Goal: Transaction & Acquisition: Complete application form

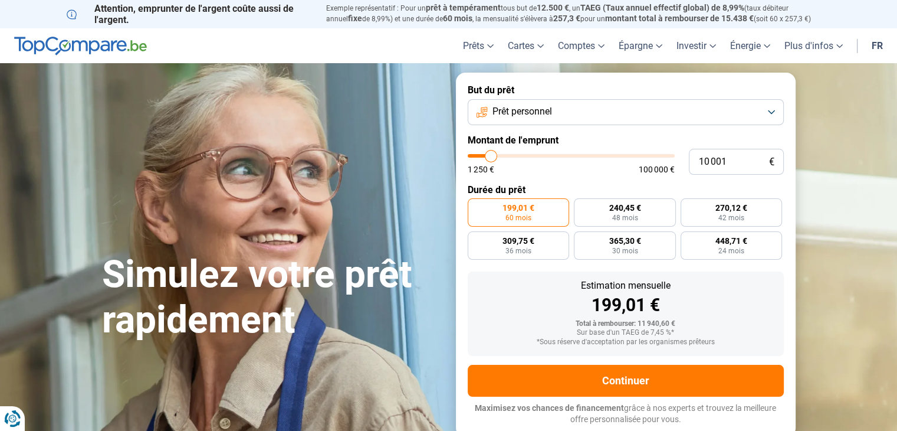
click at [667, 117] on button "Prêt personnel" at bounding box center [626, 112] width 316 height 26
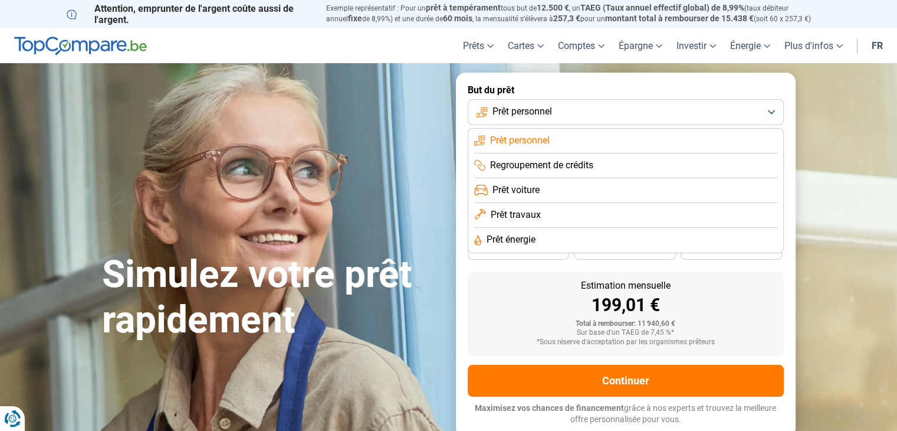
click at [592, 239] on li "Prêt énergie" at bounding box center [625, 240] width 303 height 25
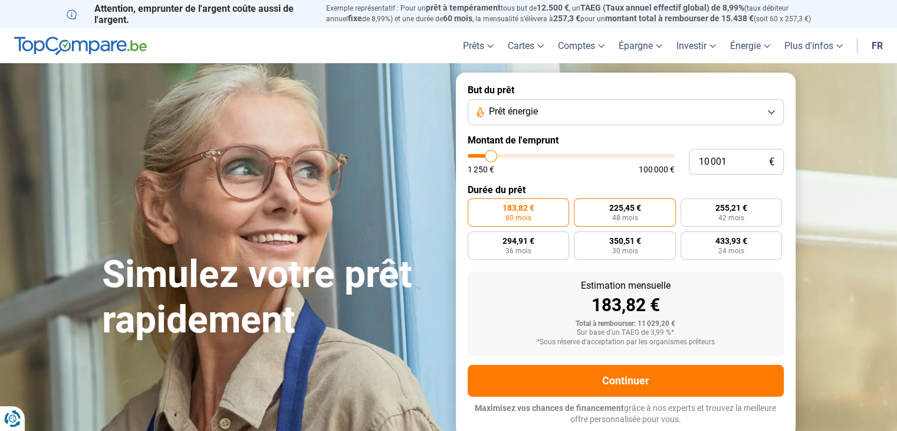
click at [633, 210] on span "225,45 €" at bounding box center [625, 208] width 32 height 8
click at [582, 206] on input "225,45 € 48 mois" at bounding box center [578, 202] width 8 height 8
radio input "true"
click at [624, 106] on button "Prêt énergie" at bounding box center [626, 112] width 316 height 26
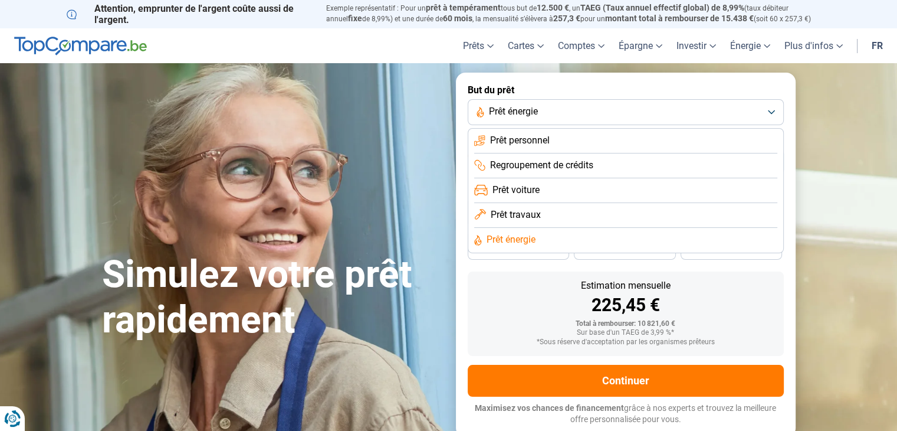
click at [531, 147] on li "Prêt personnel" at bounding box center [625, 141] width 303 height 25
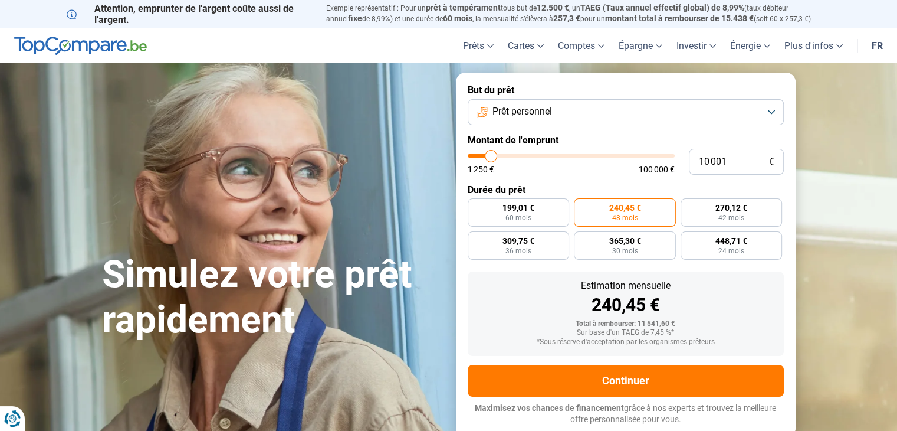
click at [543, 107] on span "Prêt personnel" at bounding box center [523, 111] width 60 height 13
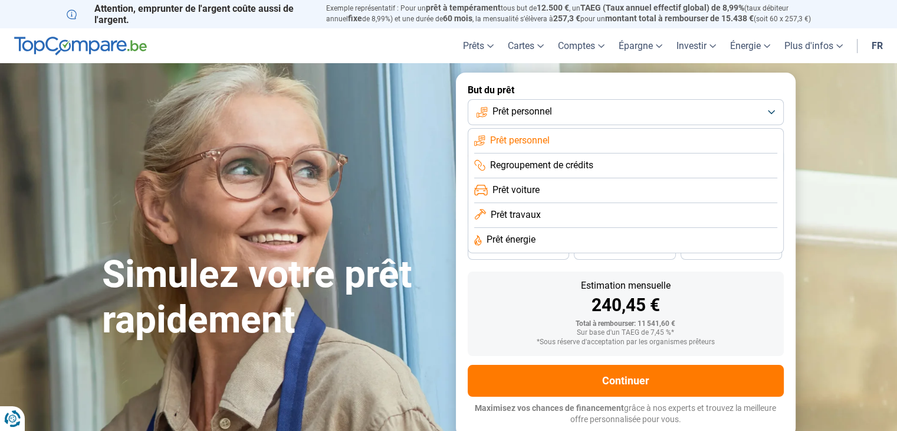
click at [520, 211] on span "Prêt travaux" at bounding box center [516, 214] width 50 height 13
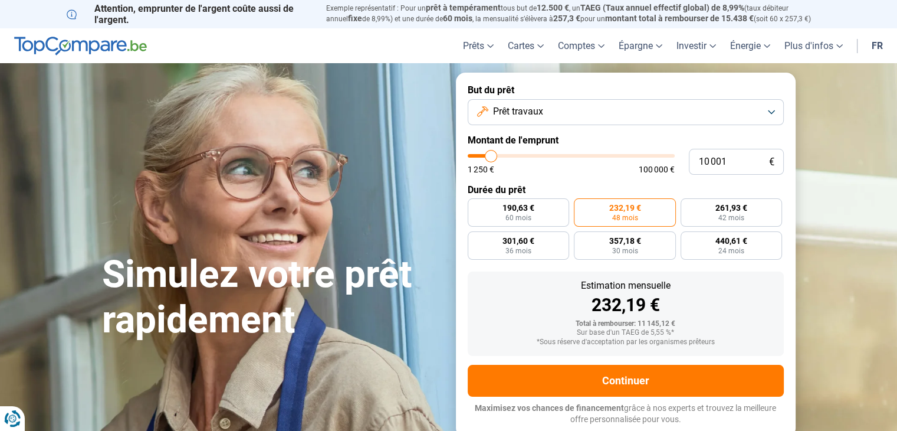
click at [543, 101] on button "Prêt travaux" at bounding box center [626, 112] width 316 height 26
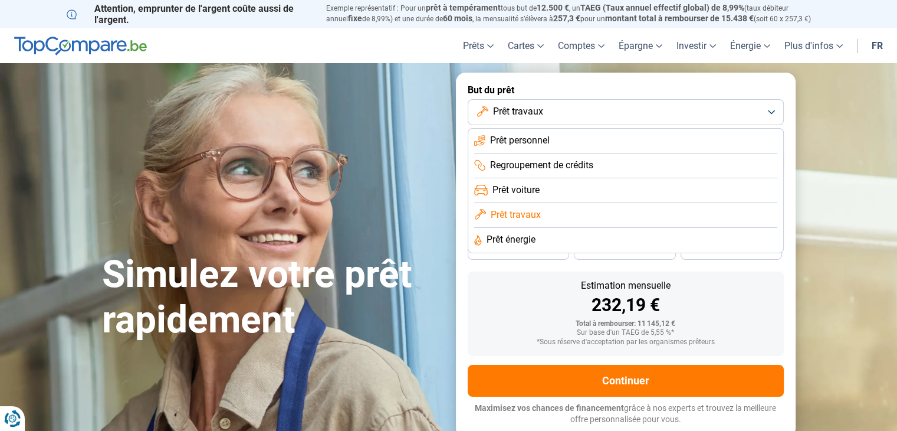
click at [524, 245] on span "Prêt énergie" at bounding box center [511, 239] width 49 height 13
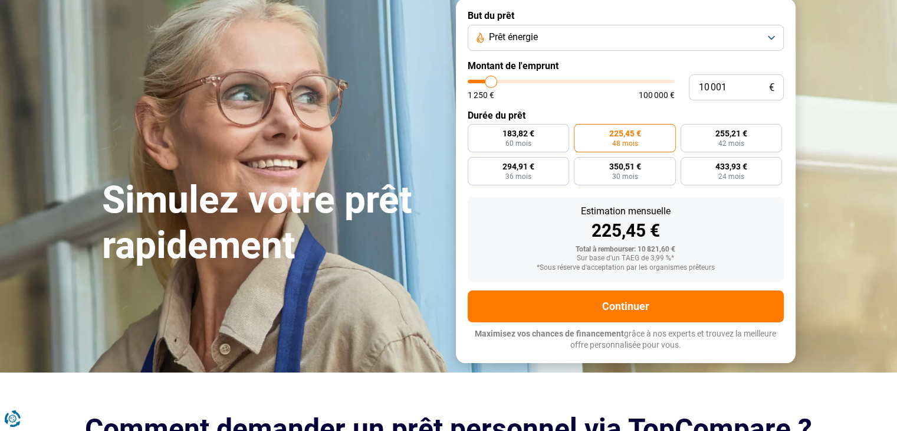
scroll to position [75, 0]
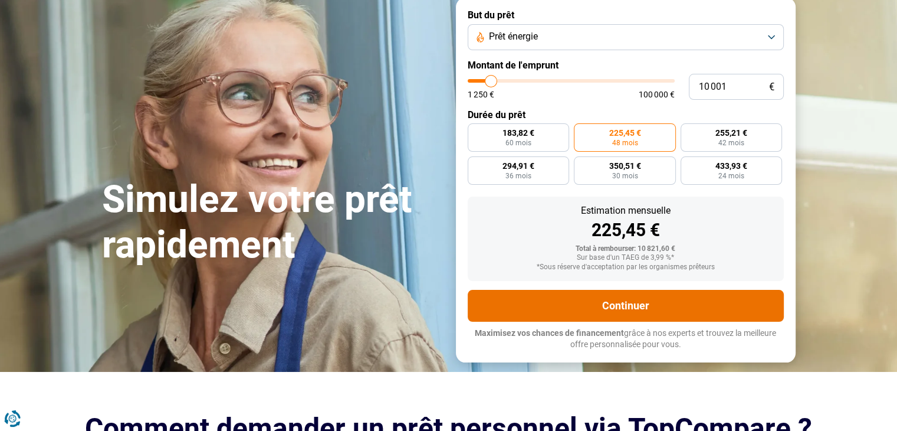
click at [675, 294] on button "Continuer" at bounding box center [626, 306] width 316 height 32
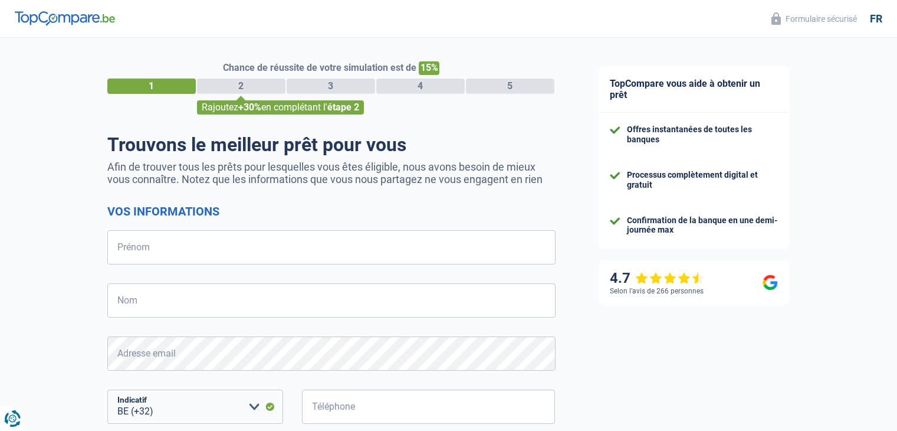
select select "32"
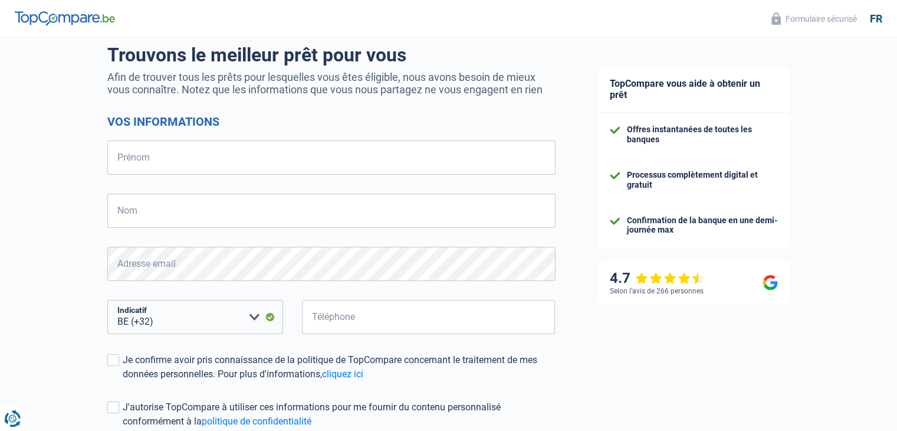
scroll to position [88, 0]
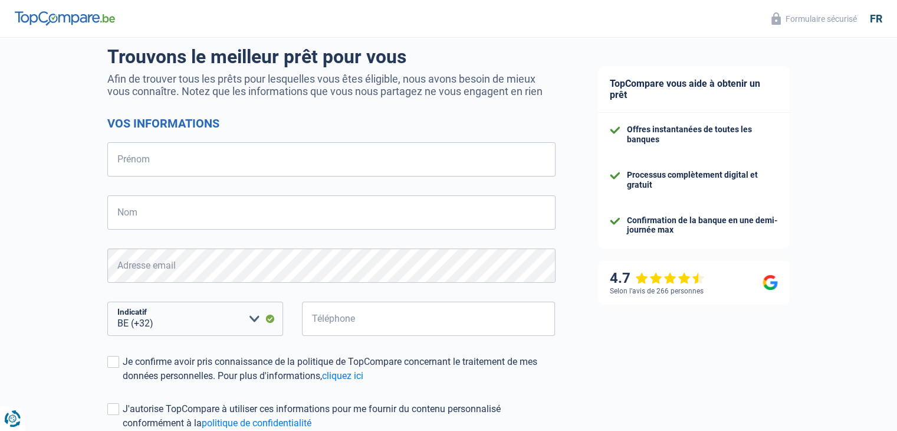
click at [333, 178] on form "Vos informations Prénom Tous les champs sont obligatoires. Veuillez fournir une…" at bounding box center [331, 299] width 448 height 367
click at [333, 163] on input "Prénom" at bounding box center [331, 159] width 448 height 34
type input "nancy"
type input "Mondelaers"
type input "474493659"
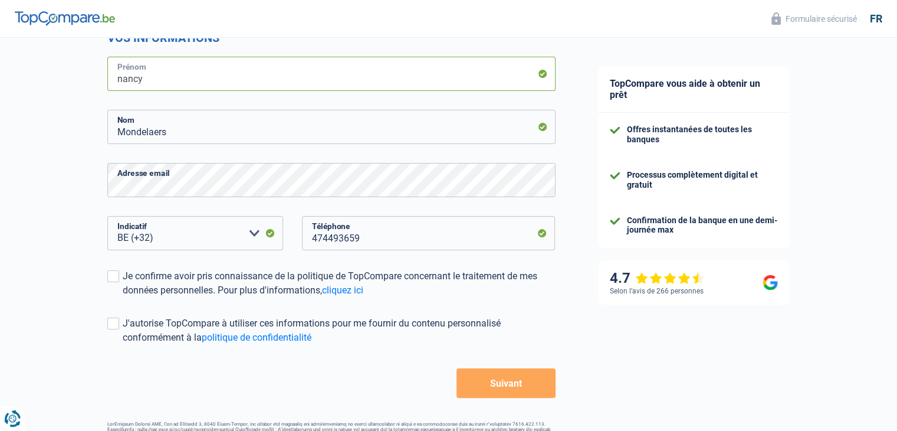
scroll to position [174, 0]
click at [109, 278] on span at bounding box center [113, 276] width 12 height 12
click at [123, 297] on input "Je confirme avoir pris connaissance de la politique de TopCompare concernant le…" at bounding box center [123, 297] width 0 height 0
click at [369, 417] on div "Chance de réussite de votre simulation est de 15% 1 2 3 4 5 Rajoutez +30% en co…" at bounding box center [331, 172] width 448 height 570
click at [515, 381] on button "Suivant" at bounding box center [506, 382] width 99 height 29
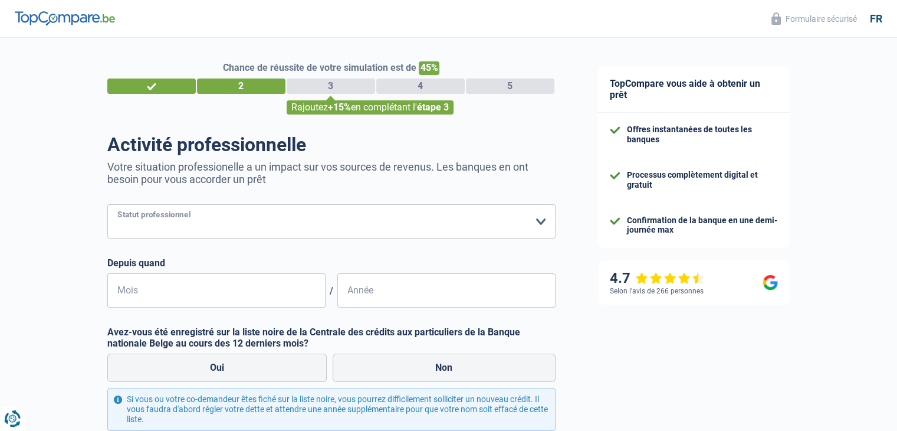
click at [468, 225] on select "Ouvrier Employé privé Employé public Invalide Indépendant Pensionné Chômeur Mut…" at bounding box center [331, 221] width 448 height 34
select select "independent"
click at [107, 205] on select "Ouvrier Employé privé Employé public Invalide Indépendant Pensionné Chômeur Mut…" at bounding box center [331, 221] width 448 height 34
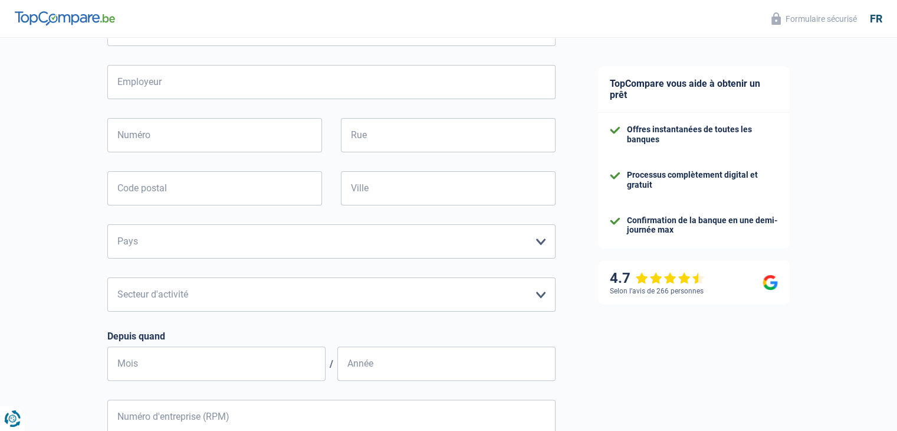
scroll to position [254, 0]
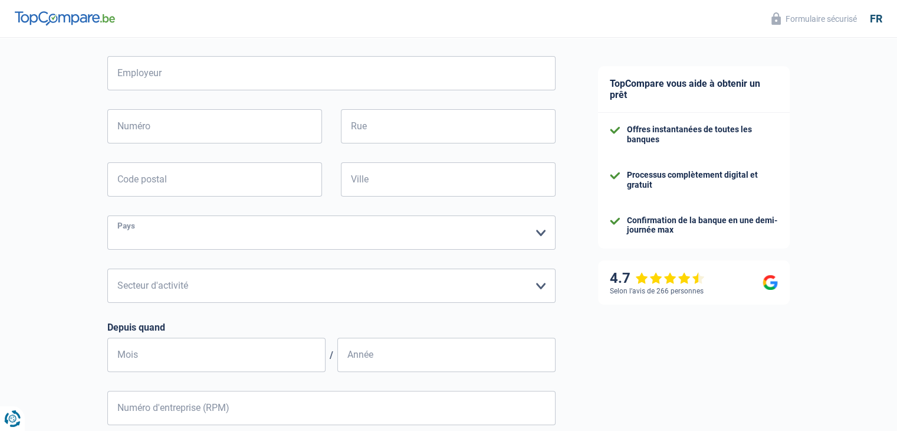
click at [134, 246] on select "Belgique Luxembourg Veuillez sélectionner une option" at bounding box center [331, 232] width 448 height 34
select select "BE"
click at [107, 216] on select "Belgique Luxembourg Veuillez sélectionner une option" at bounding box center [331, 232] width 448 height 34
click at [131, 286] on select "Agriculture/Pêche Industrie Horeca Courier/Fitness/Taxi Construction Banques/As…" at bounding box center [331, 285] width 448 height 34
select select "smallCompanies"
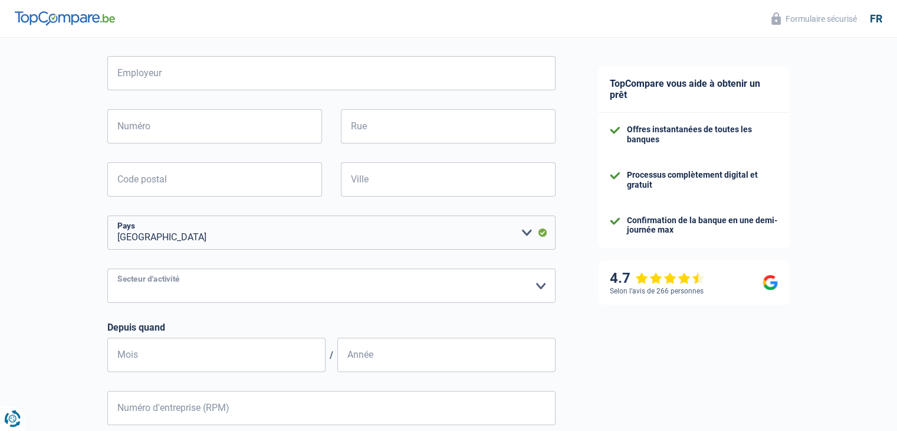
click at [107, 269] on select "Agriculture/Pêche Industrie Horeca Courier/Fitness/Taxi Construction Banques/As…" at bounding box center [331, 285] width 448 height 34
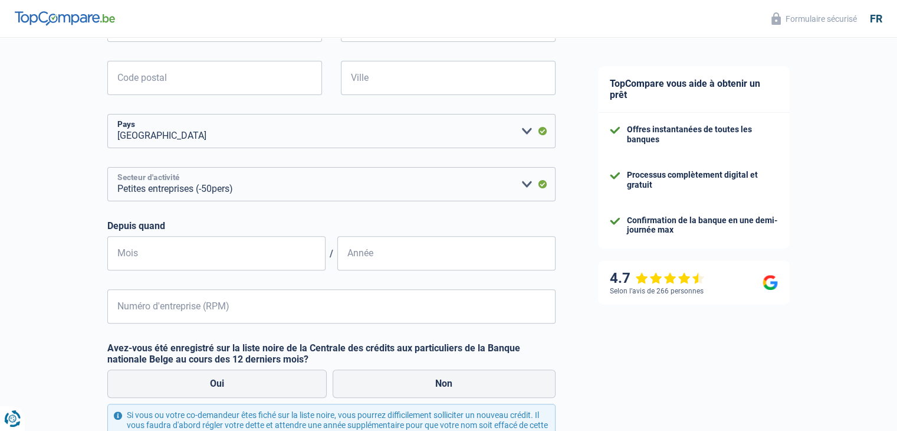
scroll to position [361, 0]
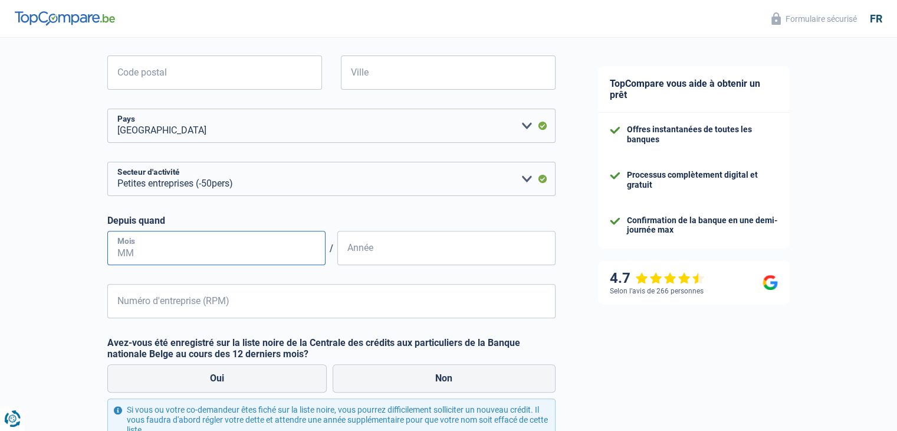
click at [135, 250] on input "Mois" at bounding box center [216, 248] width 218 height 34
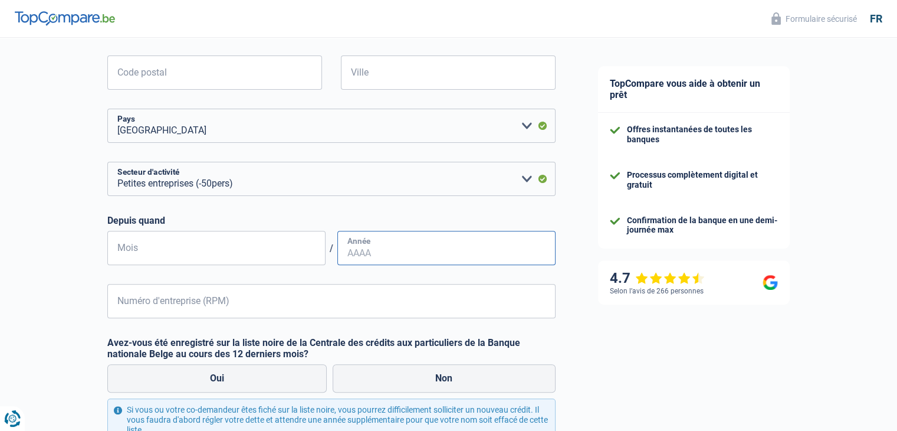
type input "07"
type input "2018"
click at [235, 303] on input "Numéro d'entreprise (RPM)" at bounding box center [331, 301] width 448 height 34
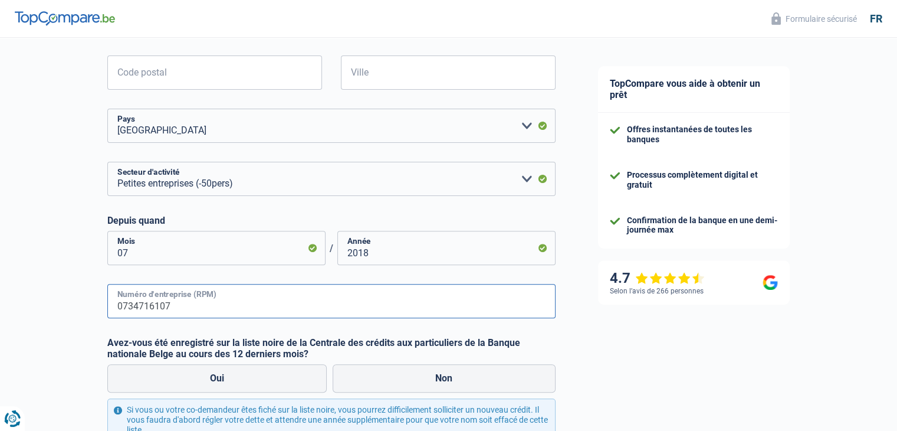
click at [301, 315] on input "0734716107" at bounding box center [331, 301] width 448 height 34
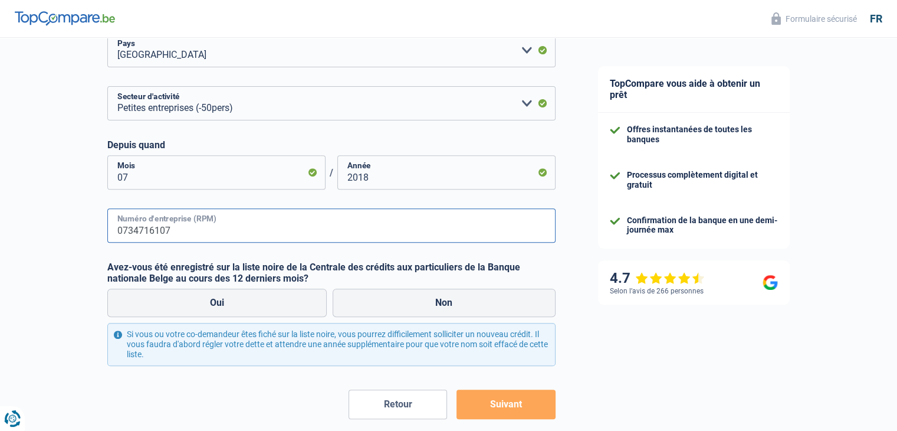
scroll to position [439, 0]
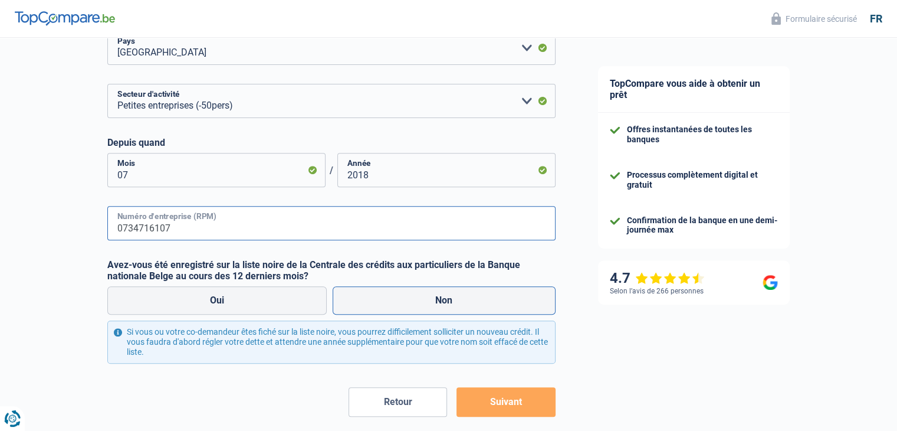
type input "0734716107"
click at [380, 305] on label "Non" at bounding box center [444, 300] width 223 height 28
click at [380, 305] on input "Non" at bounding box center [444, 300] width 223 height 28
radio input "true"
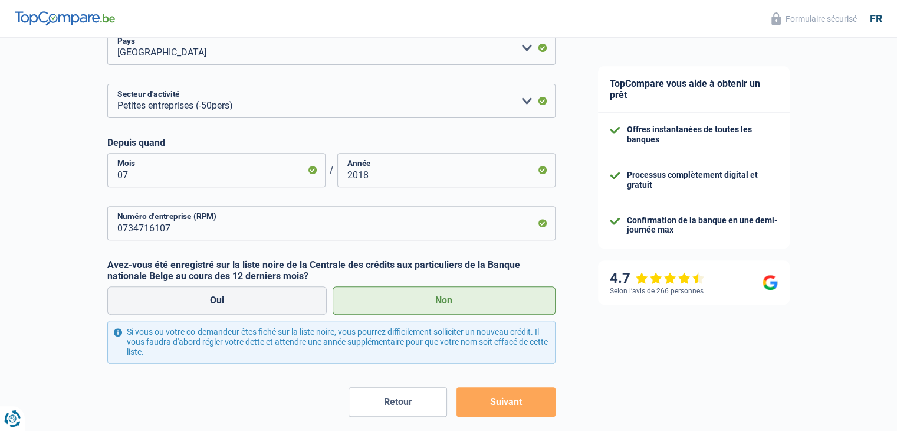
scroll to position [457, 0]
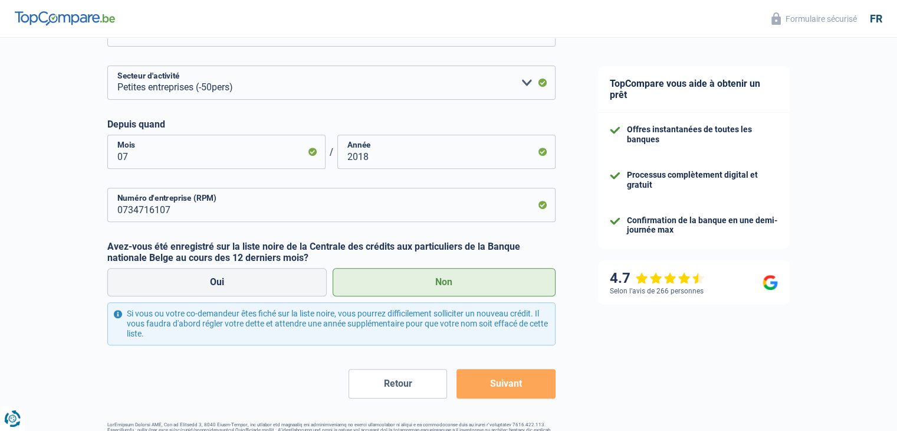
click at [511, 388] on button "Suivant" at bounding box center [506, 383] width 99 height 29
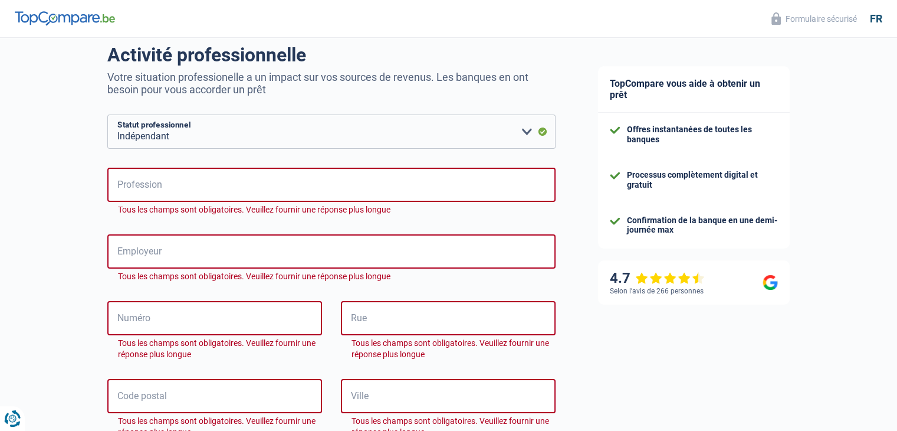
scroll to position [88, 0]
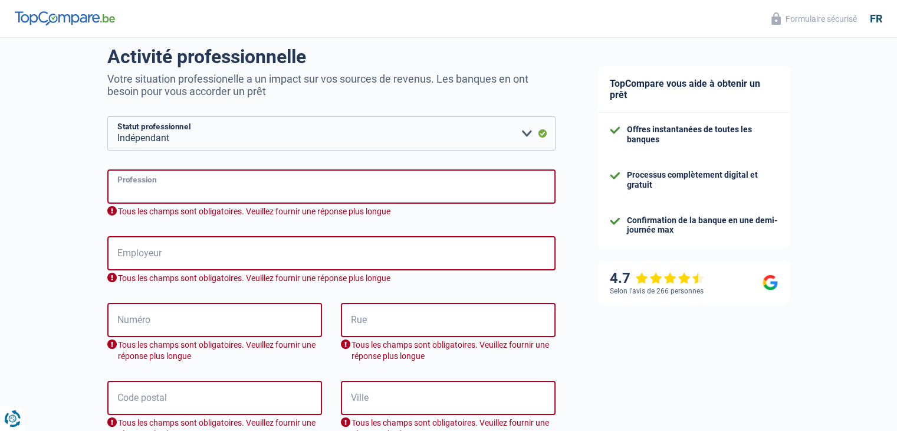
click at [307, 174] on input "Profession" at bounding box center [331, 186] width 448 height 34
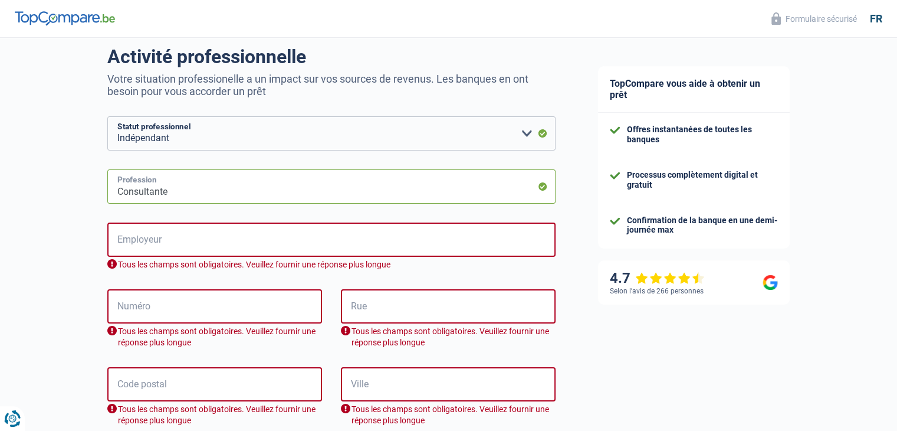
type input "Consultante"
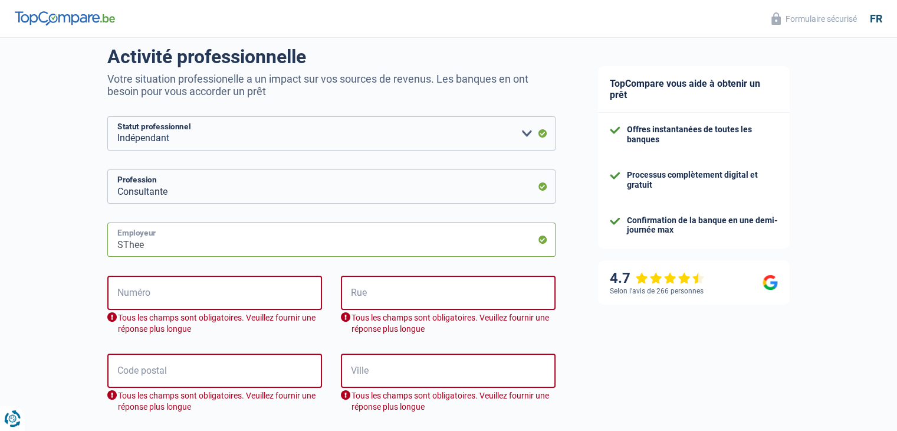
type input "SThee"
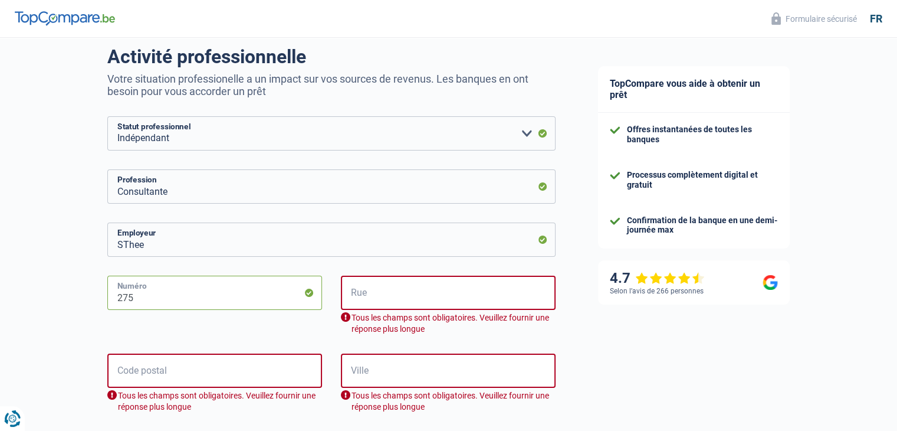
type input "275"
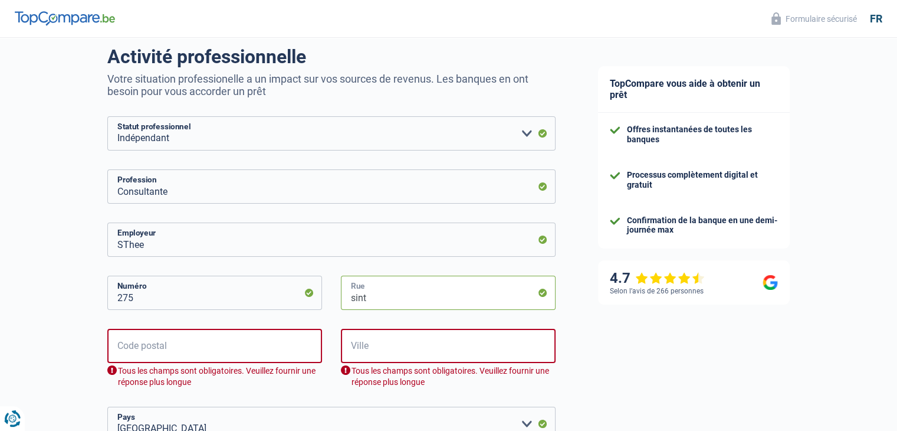
type input "Sint-Truidensesteenweg"
type input "3300"
type input "Tienen"
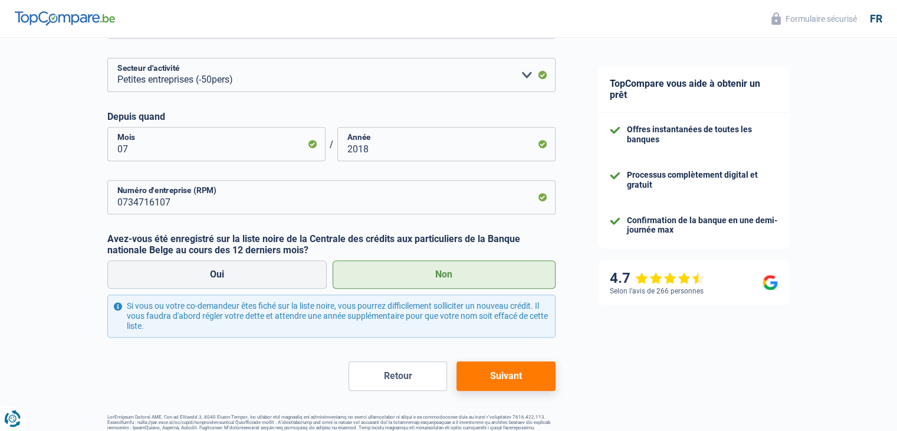
scroll to position [467, 0]
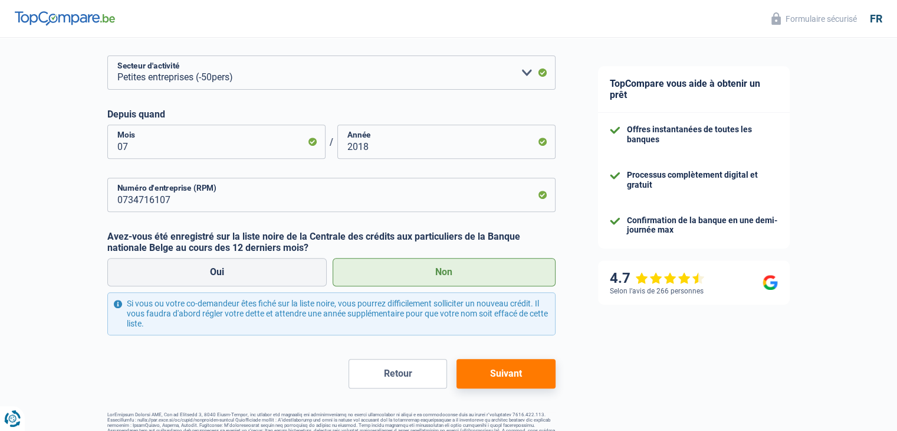
click at [503, 376] on button "Suivant" at bounding box center [506, 373] width 99 height 29
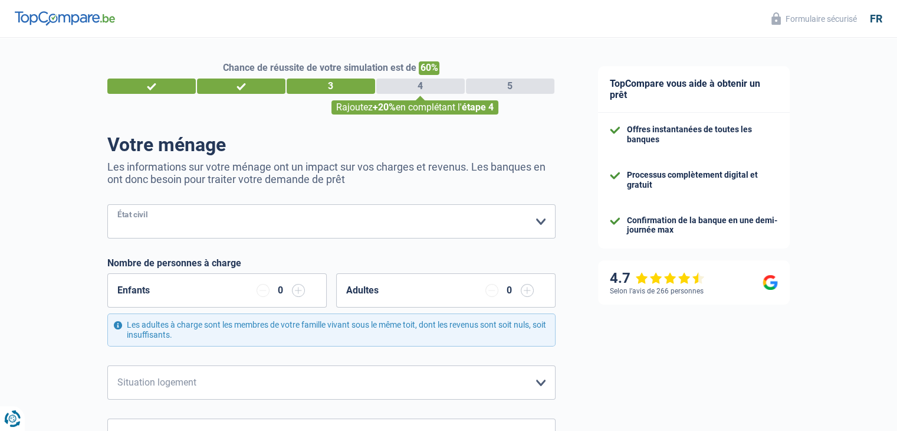
click at [486, 228] on select "Célibataire Marié(e) Cohabitant(e) légal(e) Divorcé(e) Veuf(ve) Séparé (de fait…" at bounding box center [331, 221] width 448 height 34
select select "married"
click at [107, 205] on select "Célibataire Marié(e) Cohabitant(e) légal(e) Divorcé(e) Veuf(ve) Séparé (de fait…" at bounding box center [331, 221] width 448 height 34
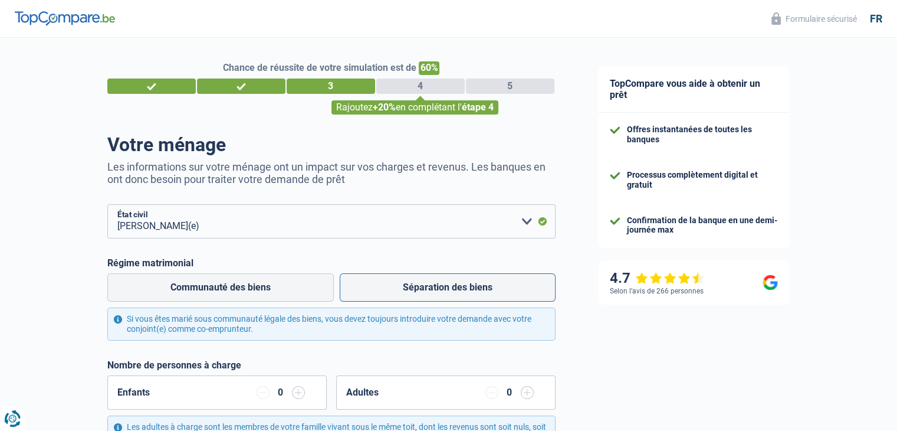
click at [366, 286] on label "Séparation des biens" at bounding box center [448, 287] width 216 height 28
click at [366, 286] on input "Séparation des biens" at bounding box center [448, 287] width 216 height 28
radio input "true"
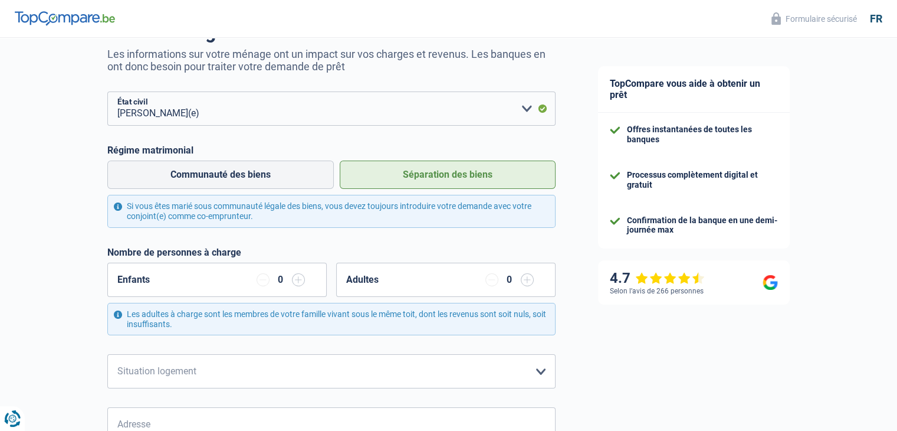
scroll to position [132, 0]
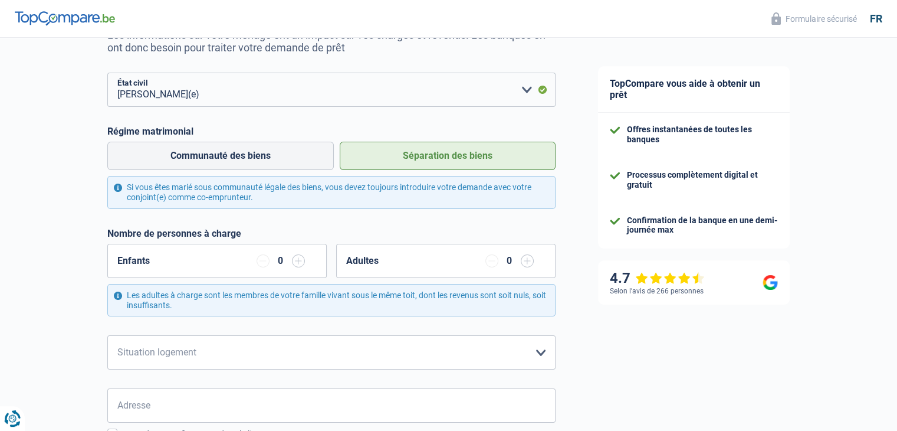
click at [300, 258] on input "button" at bounding box center [298, 260] width 13 height 13
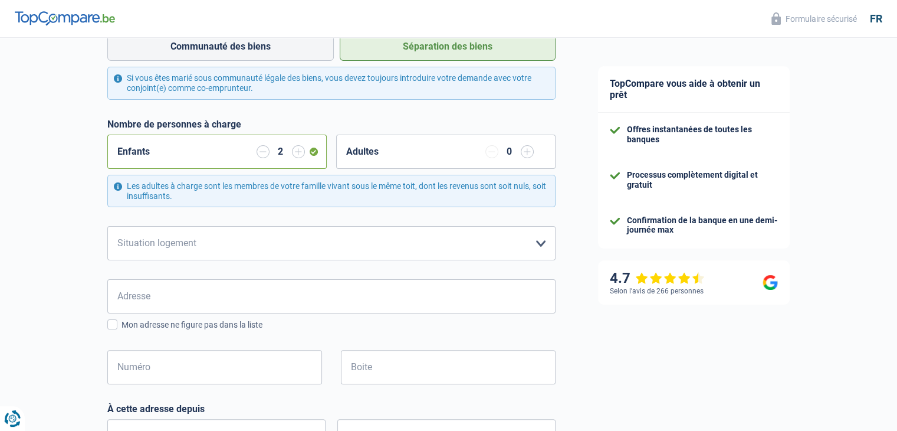
scroll to position [249, 0]
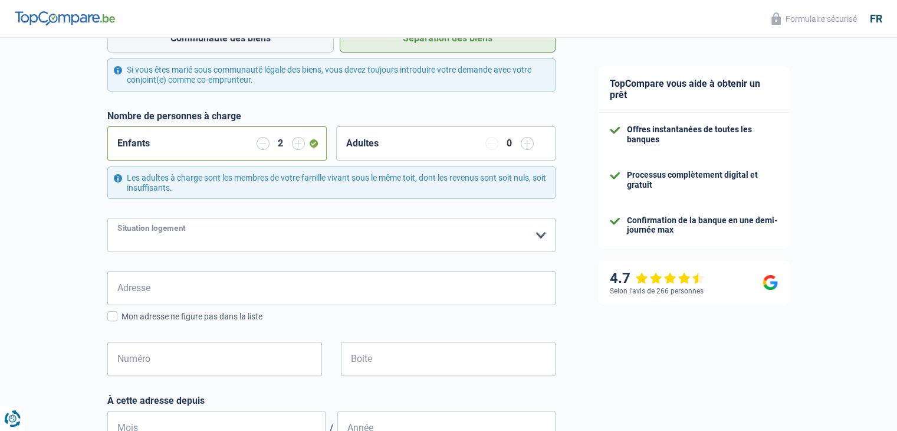
click at [427, 248] on select "Locataire Propriétaire avec prêt hypothécaire Propriétaire sans prêt hypothécai…" at bounding box center [331, 235] width 448 height 34
select select "ownerWithMortgage"
click at [107, 218] on select "Locataire Propriétaire avec prêt hypothécaire Propriétaire sans prêt hypothécai…" at bounding box center [331, 235] width 448 height 34
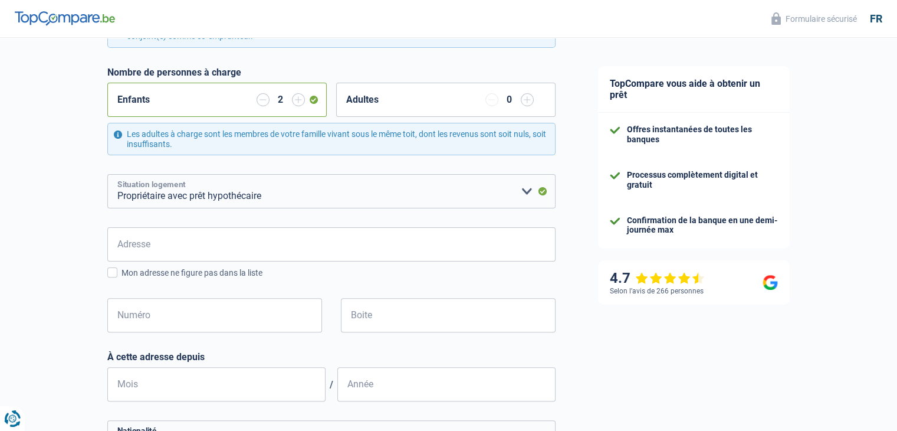
scroll to position [294, 0]
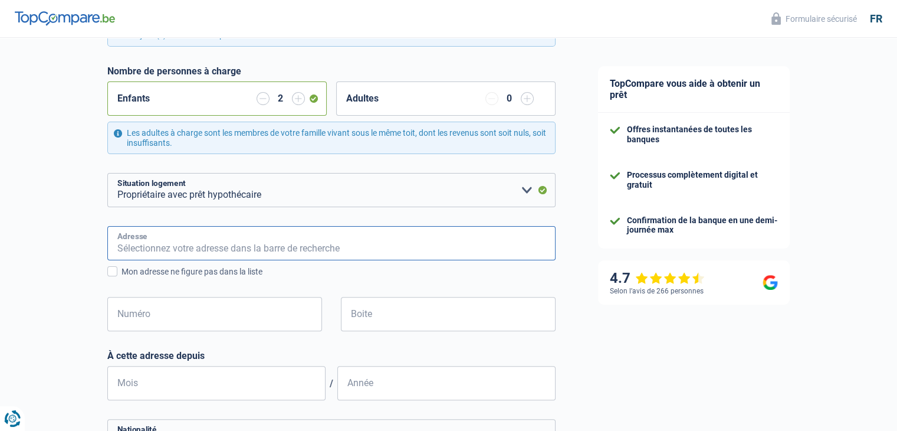
click at [335, 253] on input "Adresse" at bounding box center [331, 243] width 448 height 34
type input "275 Sint - truidensesteenweg"
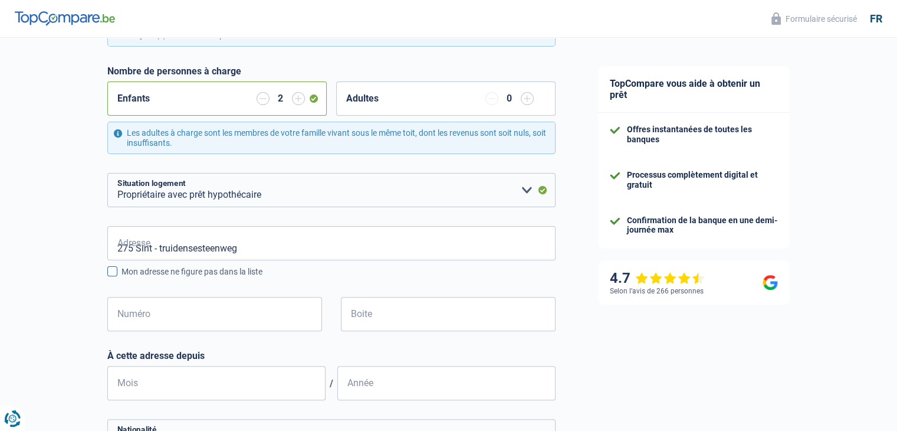
type input "Belgique"
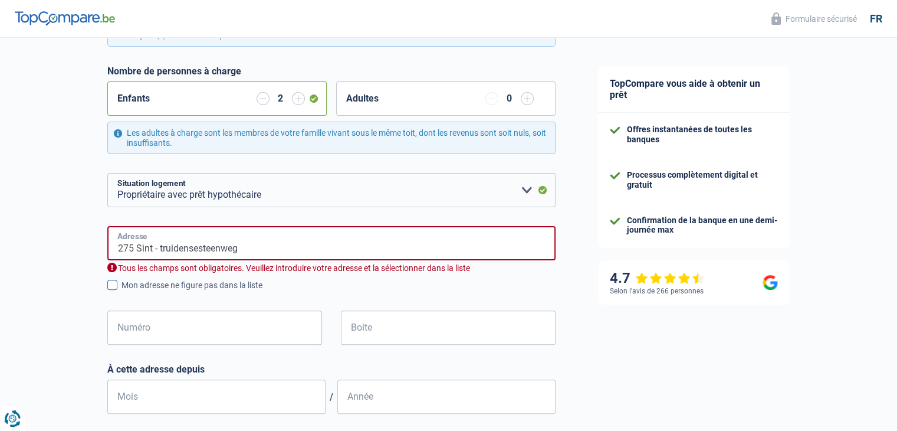
type input "Belgique"
click at [135, 245] on input "275 Sint - truidensesteenweg" at bounding box center [331, 243] width 448 height 34
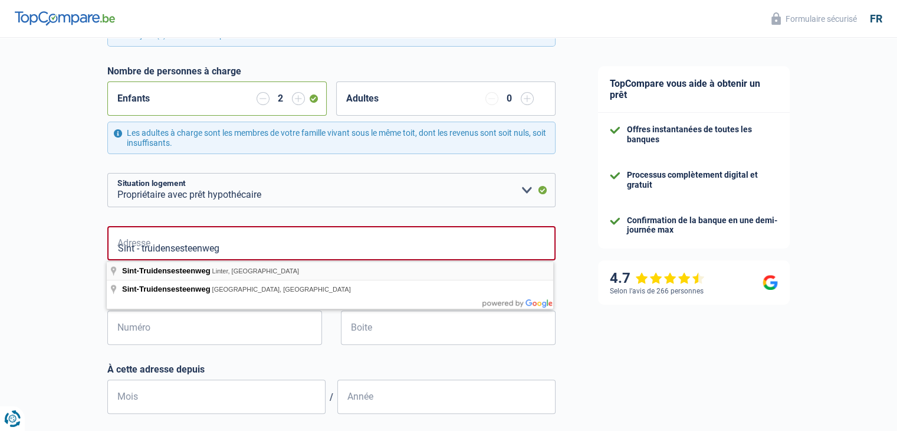
type input "Sint-Truidensesteenweg, Linter, Belgique"
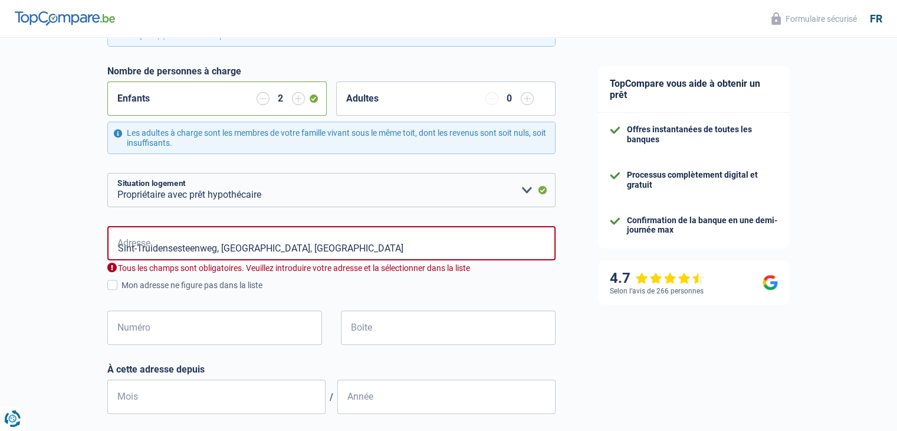
select select "BE"
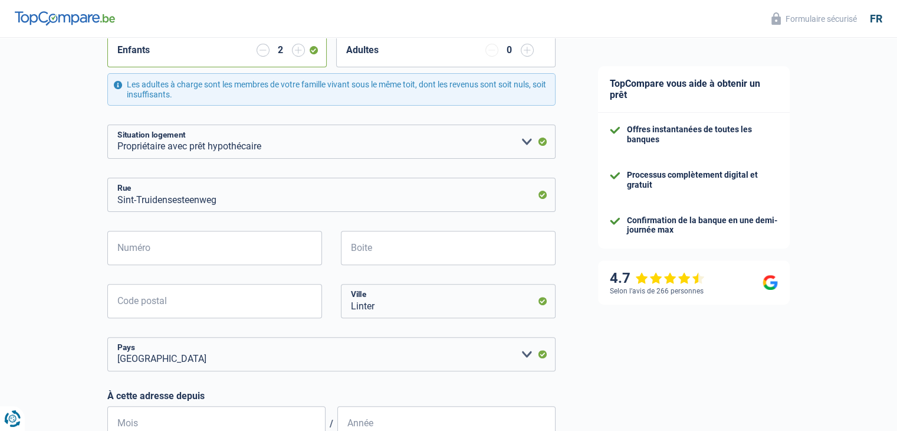
scroll to position [344, 0]
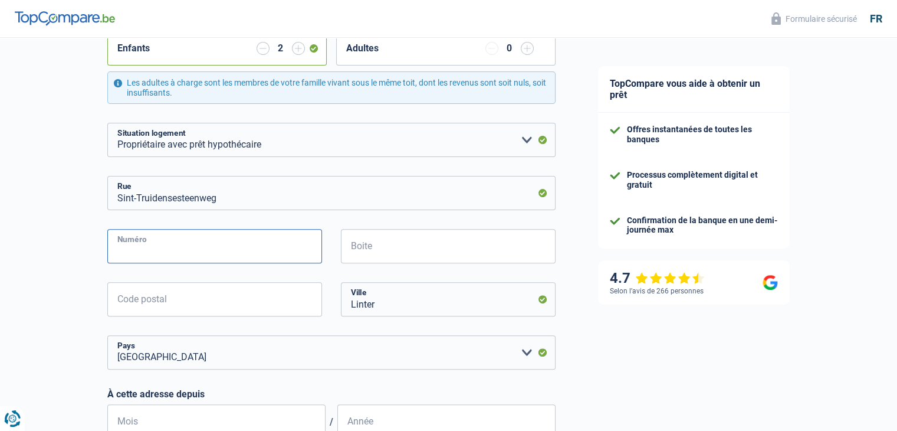
click at [190, 250] on input "Numéro" at bounding box center [214, 246] width 215 height 34
type input "275"
click at [131, 304] on input "Code postal" at bounding box center [214, 299] width 215 height 34
type input "3300"
click at [399, 301] on input "Linter" at bounding box center [448, 299] width 215 height 34
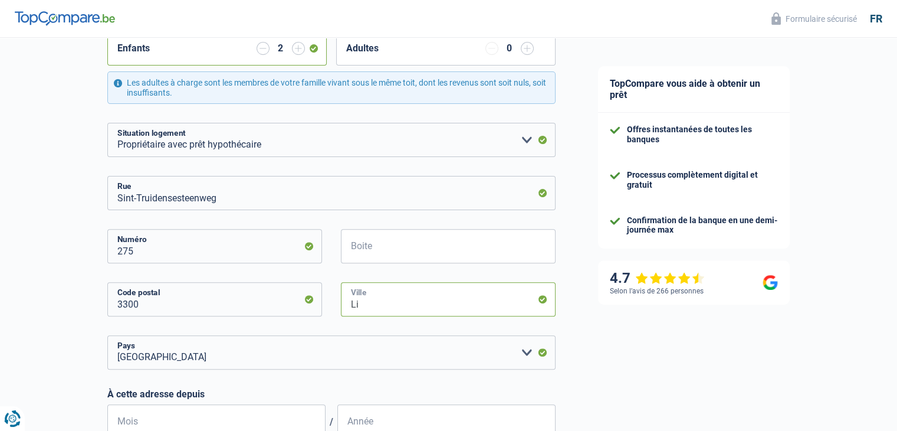
type input "L"
type input "Tienen"
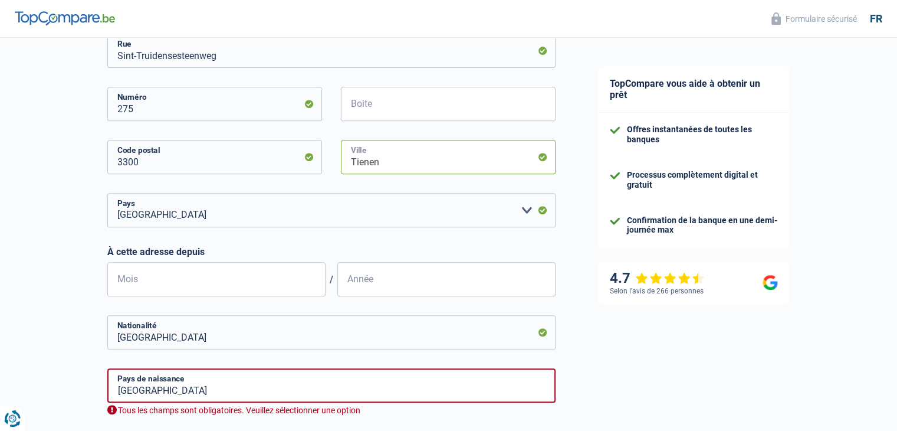
scroll to position [486, 0]
click at [379, 279] on input "Année" at bounding box center [446, 279] width 218 height 34
type input "2014"
click at [214, 268] on input "Mois" at bounding box center [216, 279] width 218 height 34
type input "04"
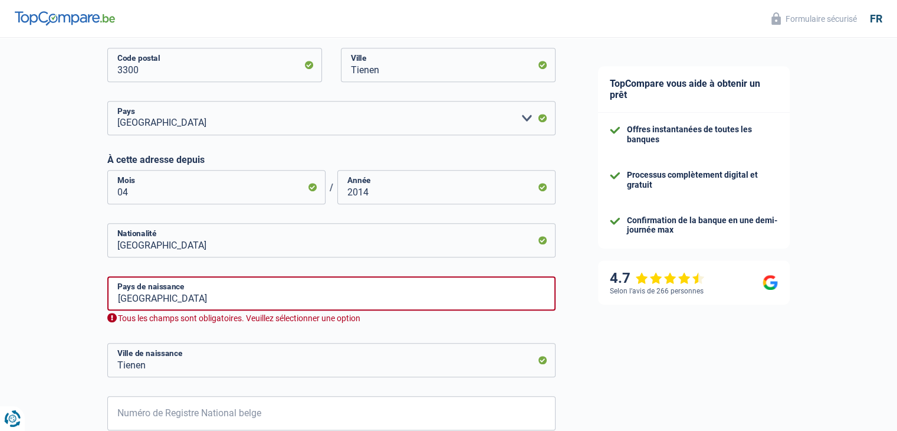
scroll to position [580, 0]
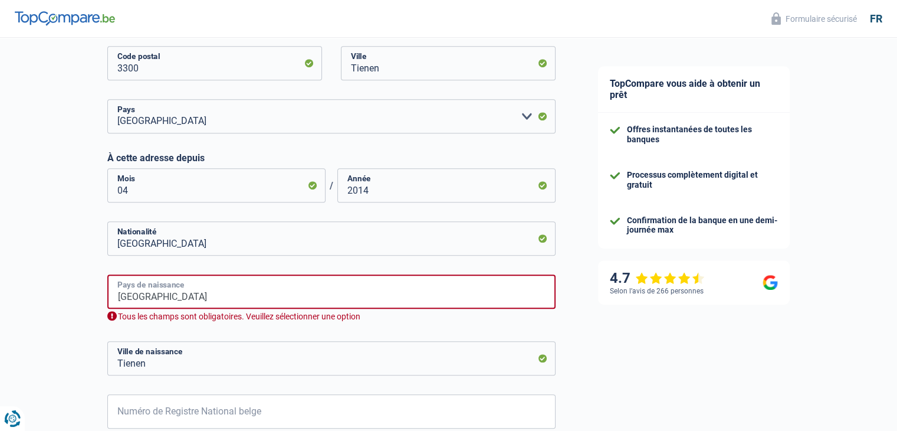
click at [149, 293] on input "Belgique" at bounding box center [331, 291] width 448 height 34
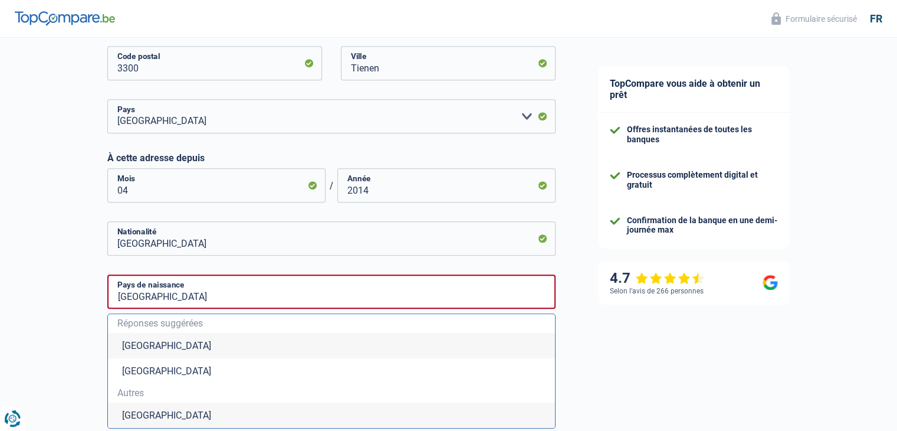
click at [85, 278] on div "Chance de réussite de votre simulation est de 60% 1 2 3 4 5 Rajoutez +20% en co…" at bounding box center [288, 63] width 577 height 1221
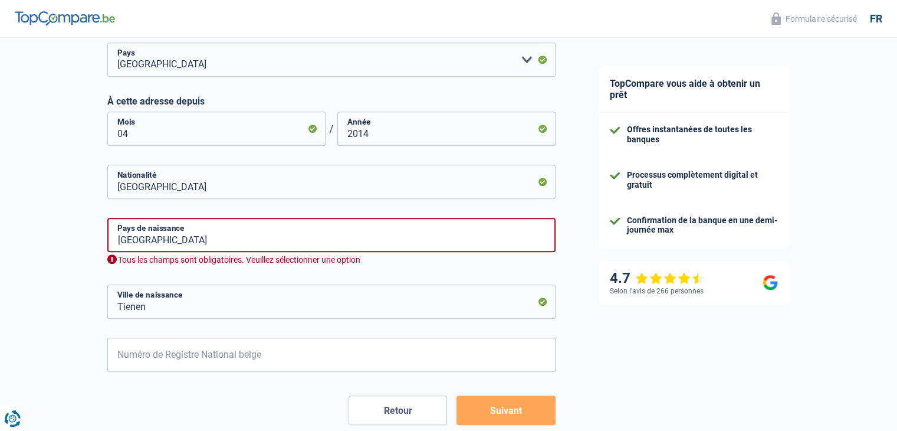
scroll to position [638, 0]
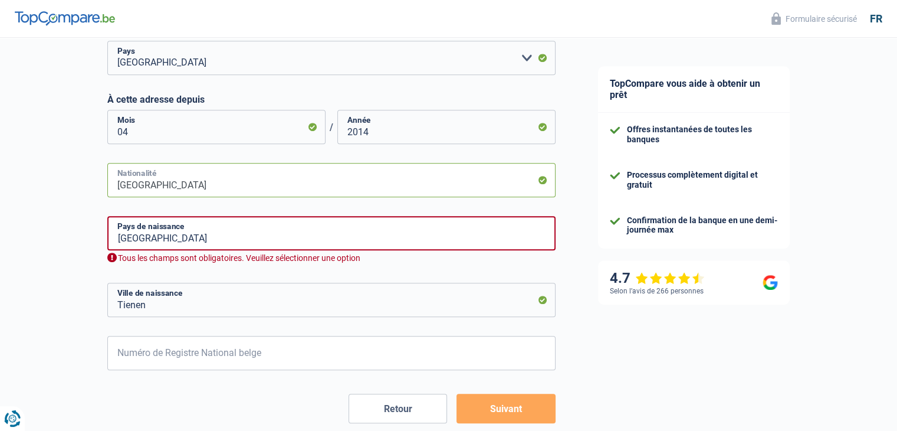
click at [182, 180] on input "Belgique" at bounding box center [331, 180] width 448 height 34
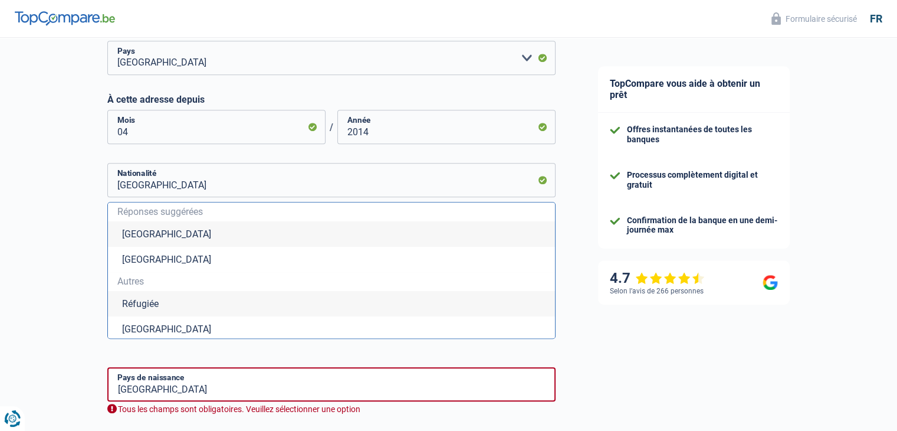
click at [158, 237] on li "Belgique" at bounding box center [331, 233] width 447 height 25
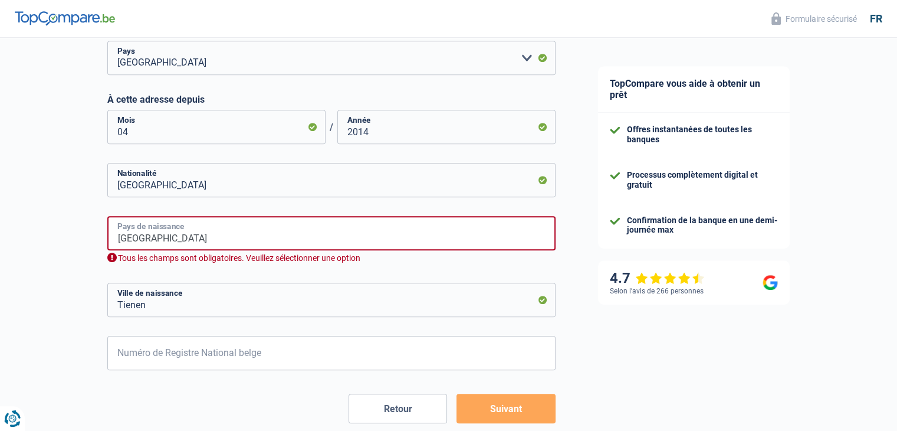
click at [143, 238] on input "Belgique" at bounding box center [331, 233] width 448 height 34
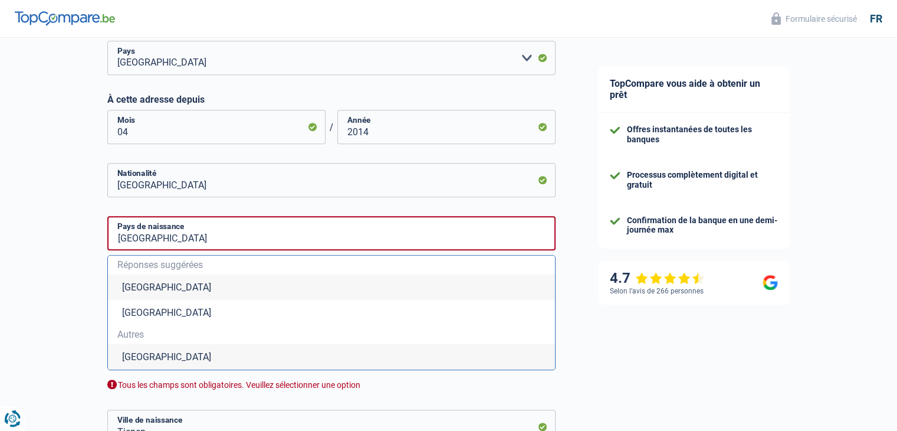
click at [137, 294] on li "Belgique" at bounding box center [331, 286] width 447 height 25
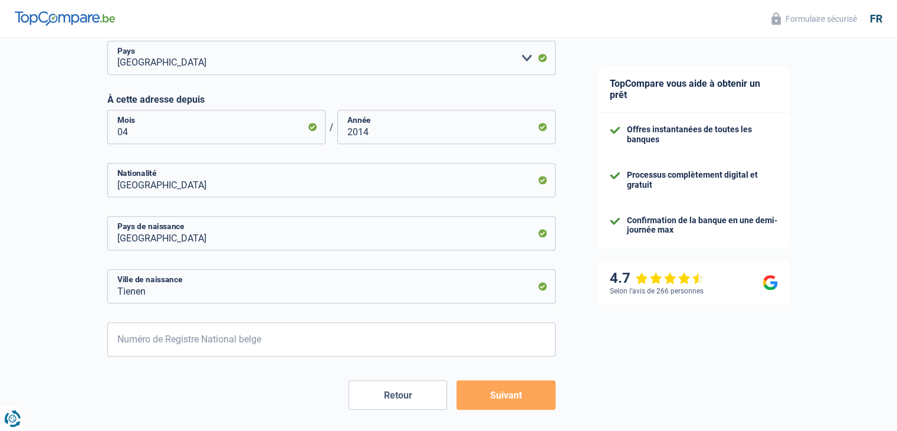
scroll to position [677, 0]
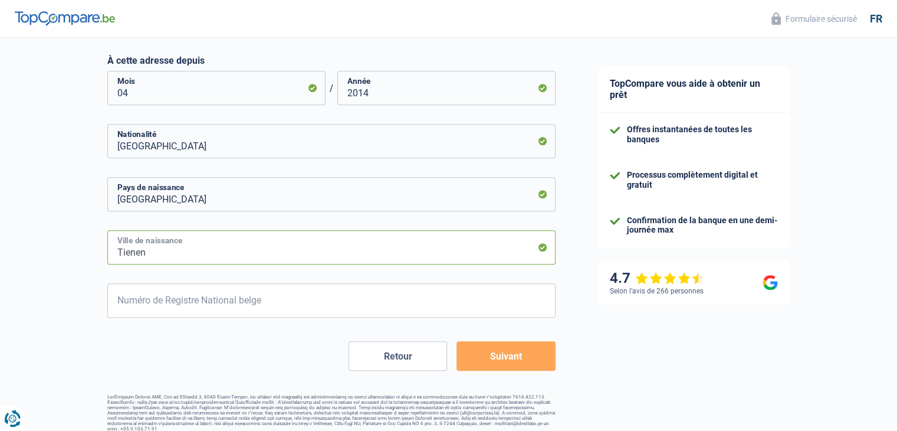
click at [153, 249] on input "Tienen" at bounding box center [331, 247] width 448 height 34
type input "T"
click at [127, 253] on input "NAmur" at bounding box center [331, 247] width 448 height 34
click at [121, 258] on input "Namur" at bounding box center [331, 247] width 448 height 34
type input "Namur"
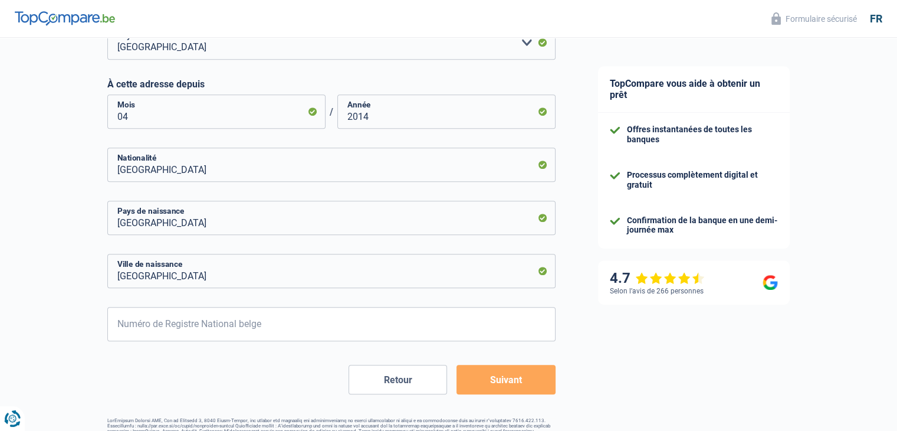
scroll to position [687, 0]
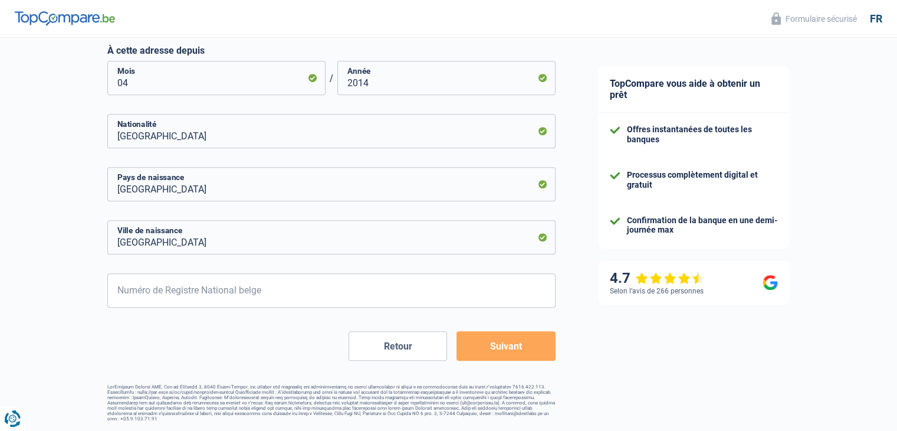
click at [497, 349] on button "Suivant" at bounding box center [506, 345] width 99 height 29
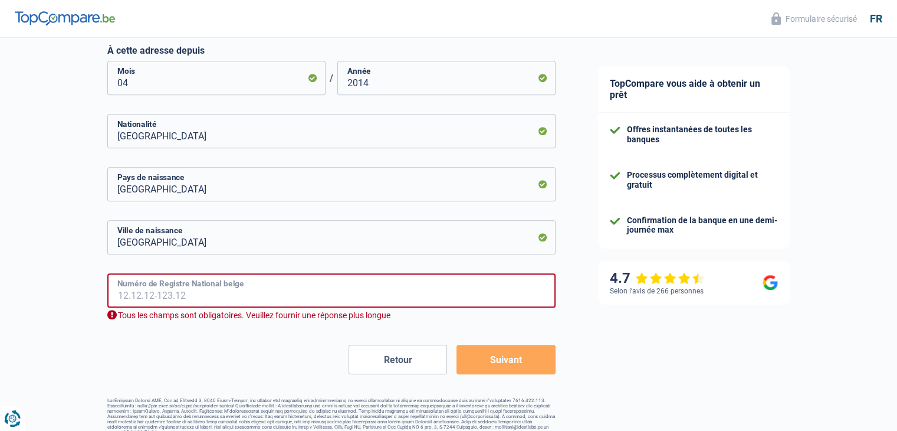
click at [275, 294] on input "Numéro de Registre National belge" at bounding box center [331, 290] width 448 height 34
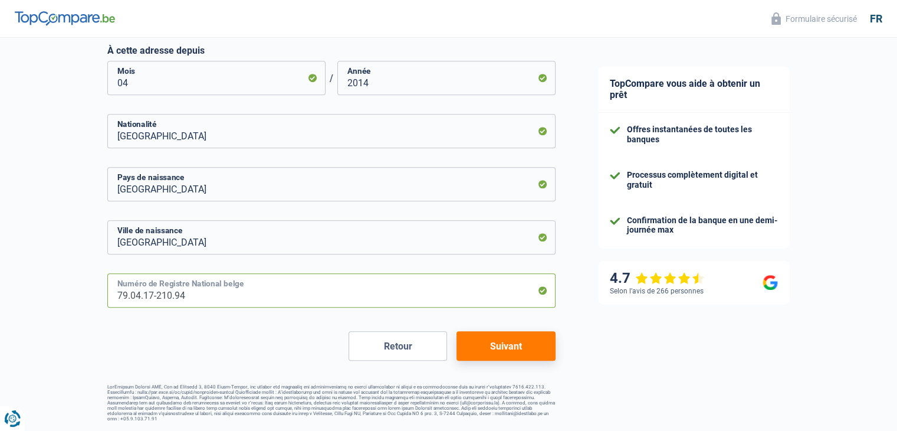
type input "79.04.17-210.94"
click at [517, 354] on button "Suivant" at bounding box center [506, 345] width 99 height 29
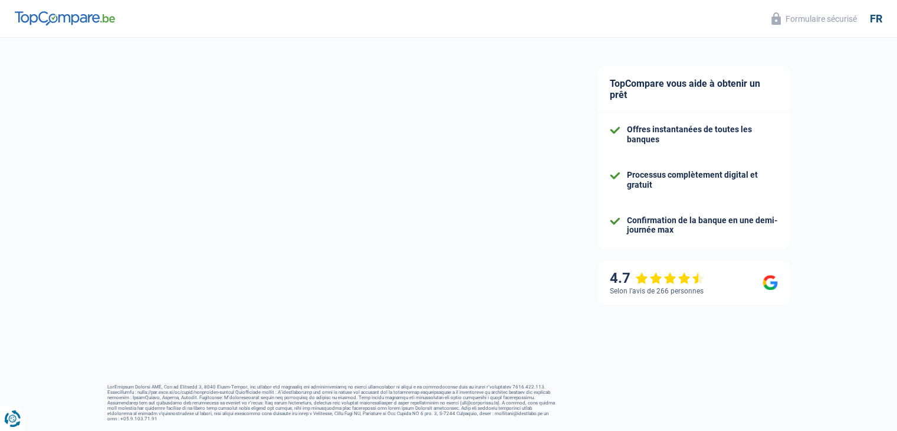
select select "familyAllowances"
select select "netSalary"
select select "mortgage"
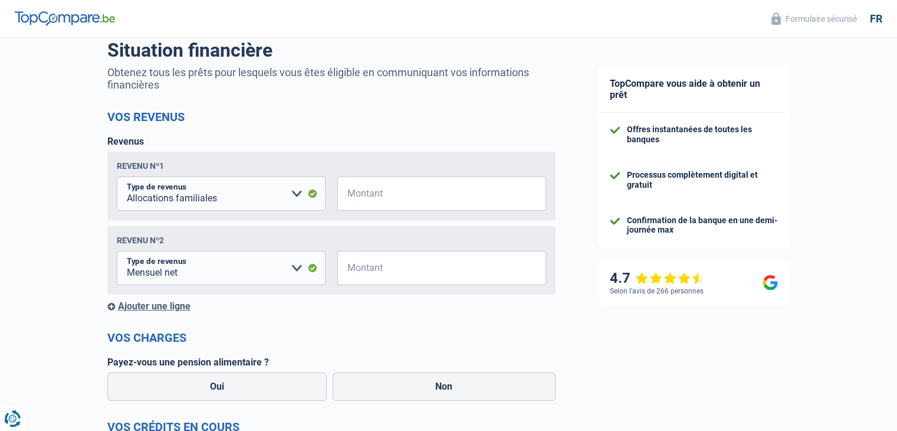
scroll to position [96, 0]
click at [447, 196] on input "Montant" at bounding box center [449, 192] width 194 height 34
type input "300"
click at [296, 270] on select "Allocation d'handicap Allocations chômage Allocations familiales Chèques repas …" at bounding box center [221, 267] width 209 height 34
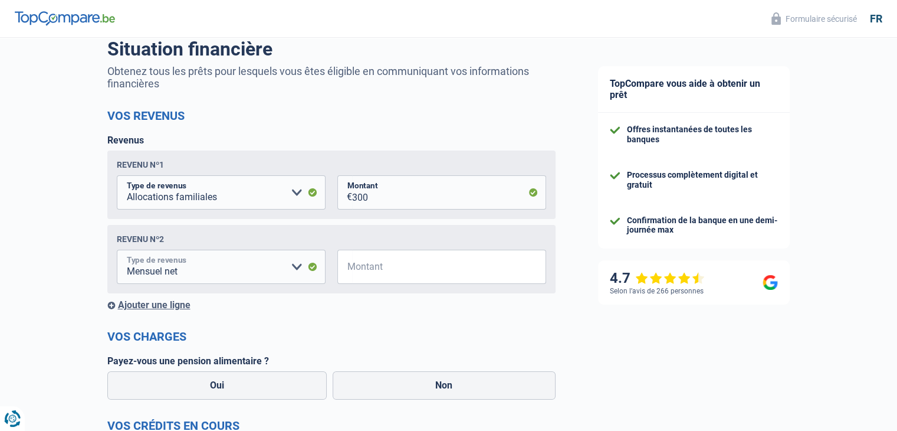
click at [296, 270] on select "Allocation d'handicap Allocations chômage Allocations familiales Chèques repas …" at bounding box center [221, 267] width 209 height 34
click at [385, 263] on input "Montant" at bounding box center [449, 267] width 194 height 34
type input "2.500"
click at [130, 306] on div "Ajouter une ligne" at bounding box center [331, 304] width 448 height 11
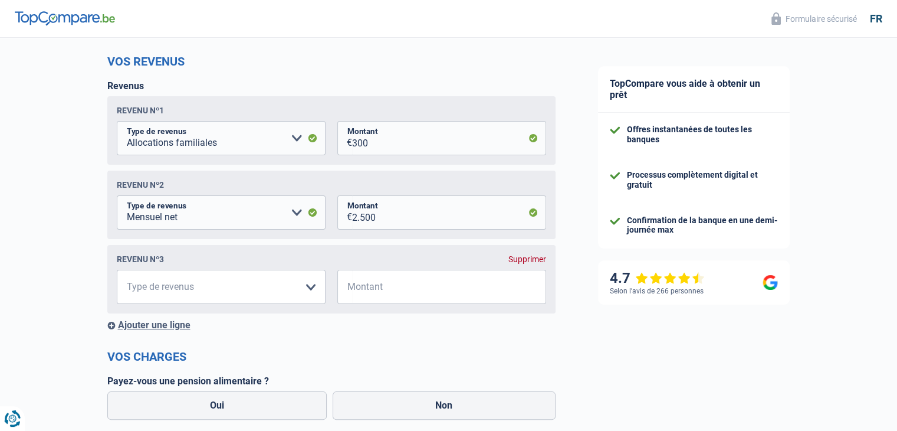
scroll to position [152, 0]
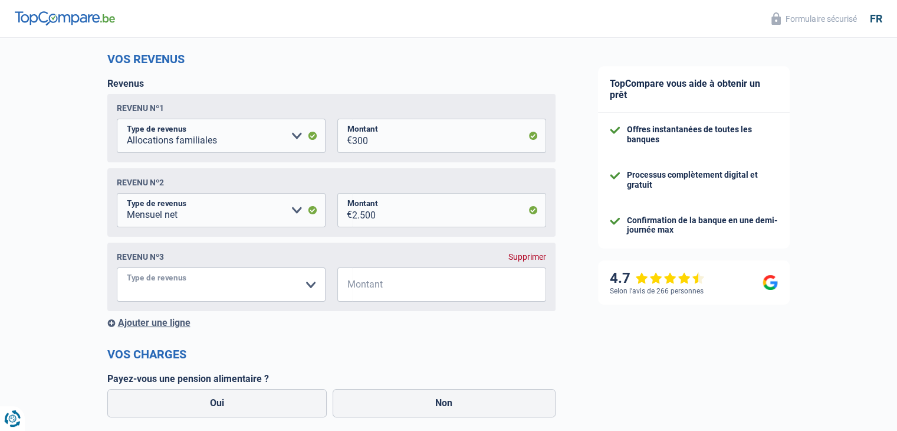
click at [314, 287] on select "Allocation d'handicap Allocations chômage Allocations familiales Chèques repas …" at bounding box center [221, 284] width 209 height 34
select select "other"
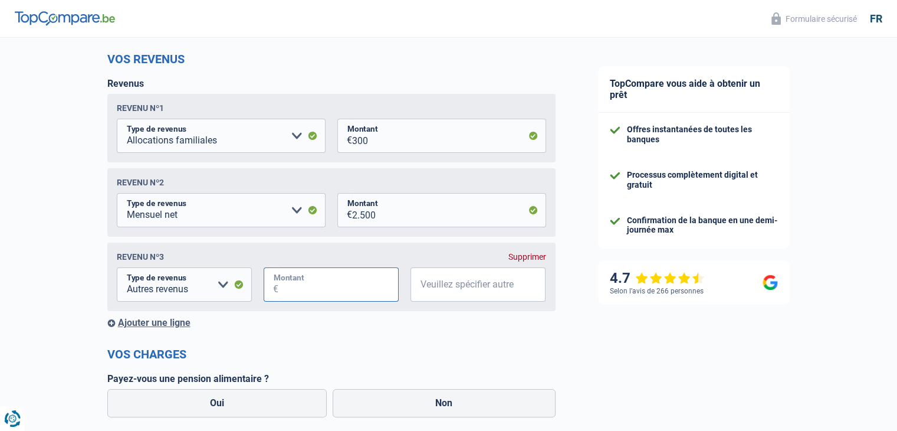
click at [314, 286] on input "Montant" at bounding box center [338, 284] width 120 height 34
type input "470"
click at [487, 293] on input "Veuillez spécifier autre" at bounding box center [478, 284] width 135 height 34
type input "famillle d'acceuil"
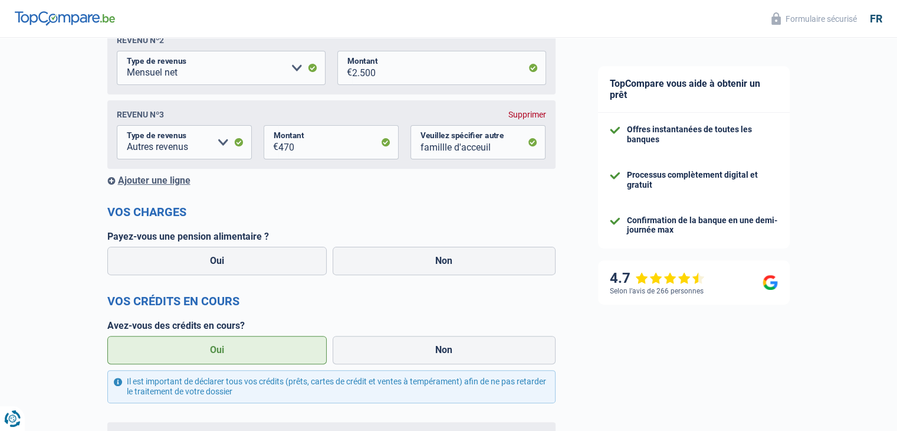
scroll to position [297, 0]
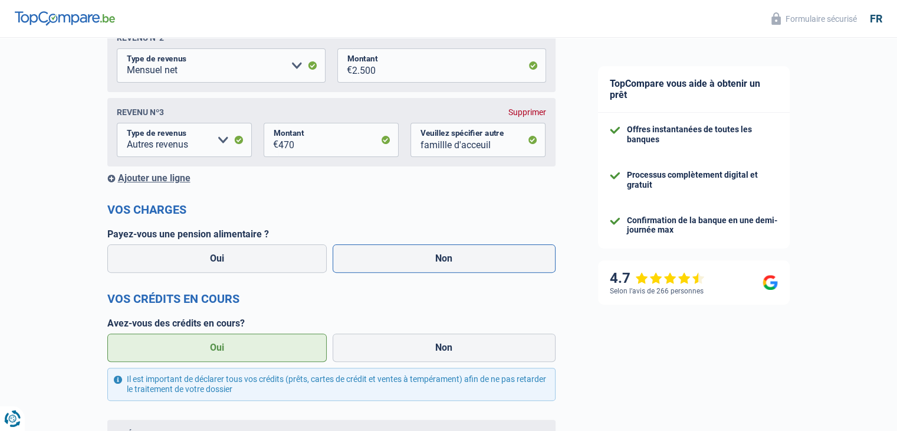
click at [368, 255] on label "Non" at bounding box center [444, 258] width 223 height 28
click at [368, 255] on input "Non" at bounding box center [444, 258] width 223 height 28
radio input "true"
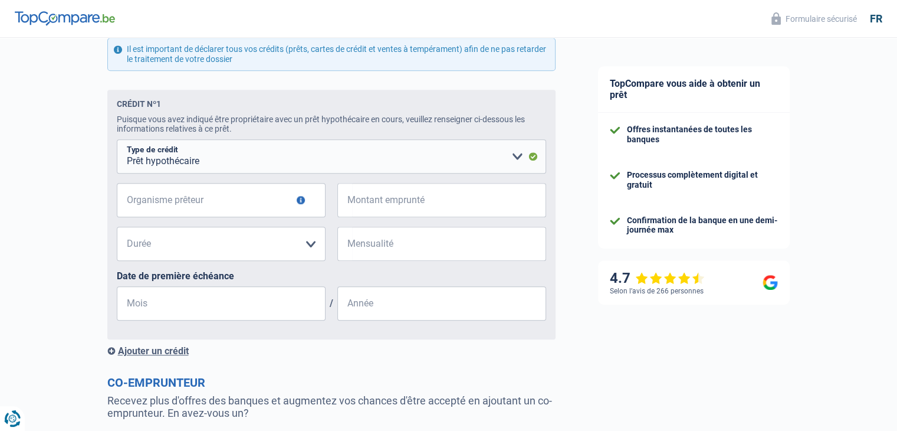
scroll to position [627, 0]
click at [267, 204] on input "Organisme prêteur" at bounding box center [221, 199] width 209 height 34
type input "b"
type input "hello BAnk"
click at [385, 215] on input "Montant emprunté" at bounding box center [449, 199] width 194 height 34
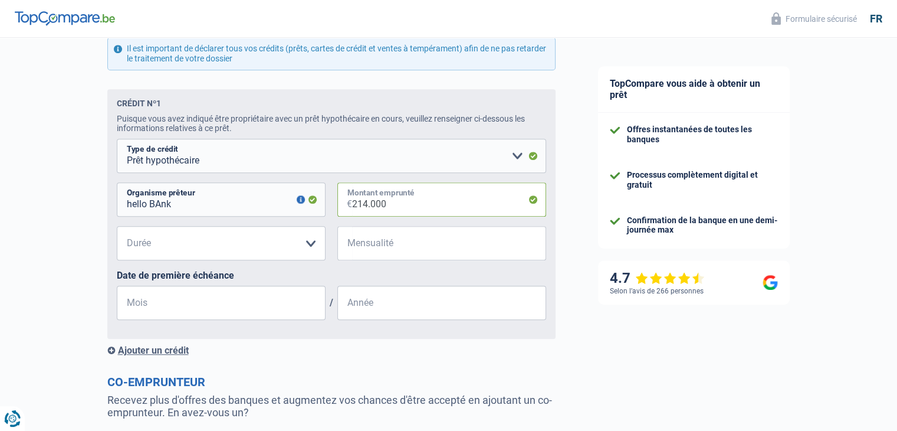
type input "214.000"
click at [278, 248] on select "120 mois 180 mois 240 mois 300 mois 360 mois 420 mois Veuillez sélectionner une…" at bounding box center [221, 243] width 209 height 34
click at [379, 247] on input "Mensualité" at bounding box center [449, 243] width 194 height 34
type input "1.303"
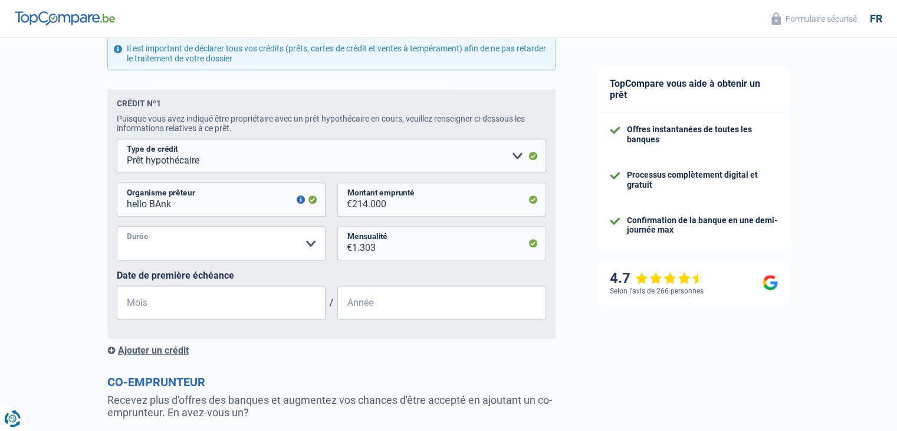
click at [300, 243] on select "120 mois 180 mois 240 mois 300 mois 360 mois 420 mois Veuillez sélectionner une…" at bounding box center [221, 243] width 209 height 34
click at [117, 229] on select "120 mois 180 mois 240 mois 300 mois 360 mois 420 mois Veuillez sélectionner une…" at bounding box center [221, 243] width 209 height 34
click at [293, 244] on select "120 mois 180 mois 240 mois 300 mois 360 mois 420 mois Veuillez sélectionner une…" at bounding box center [221, 243] width 209 height 34
select select "180"
click at [117, 229] on select "120 mois 180 mois 240 mois 300 mois 360 mois 420 mois Veuillez sélectionner une…" at bounding box center [221, 243] width 209 height 34
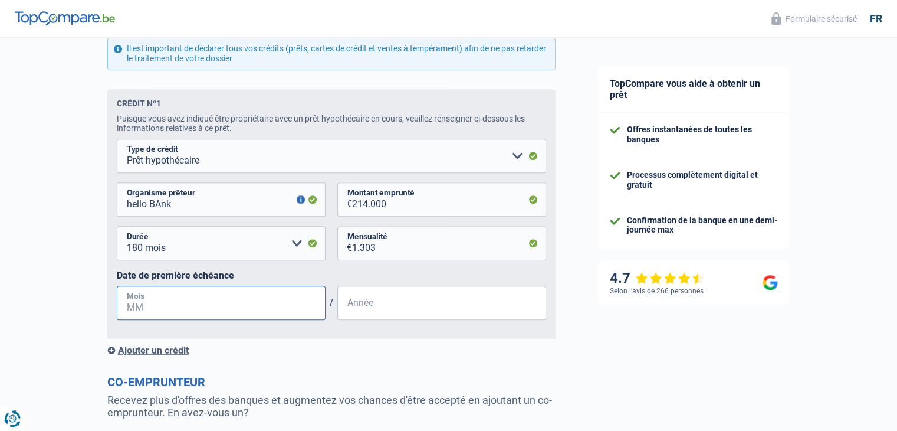
click at [166, 305] on input "Mois" at bounding box center [221, 303] width 209 height 34
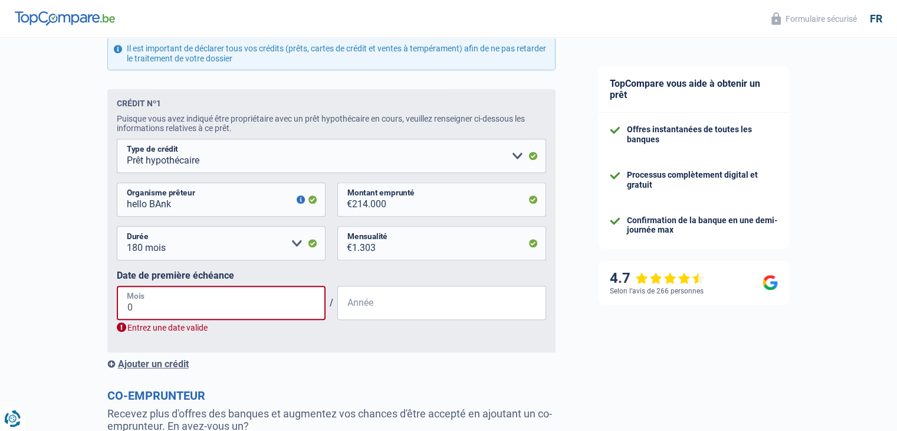
type input "03"
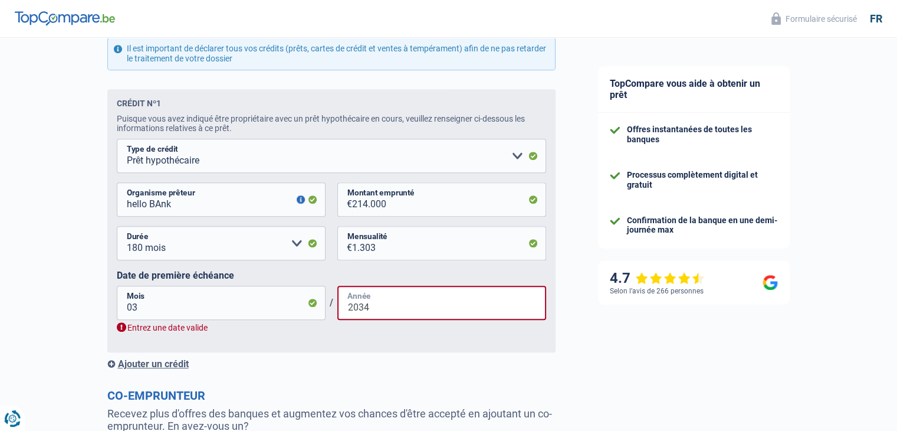
type input "2034"
click at [398, 364] on div "Ajouter un crédit" at bounding box center [331, 363] width 448 height 11
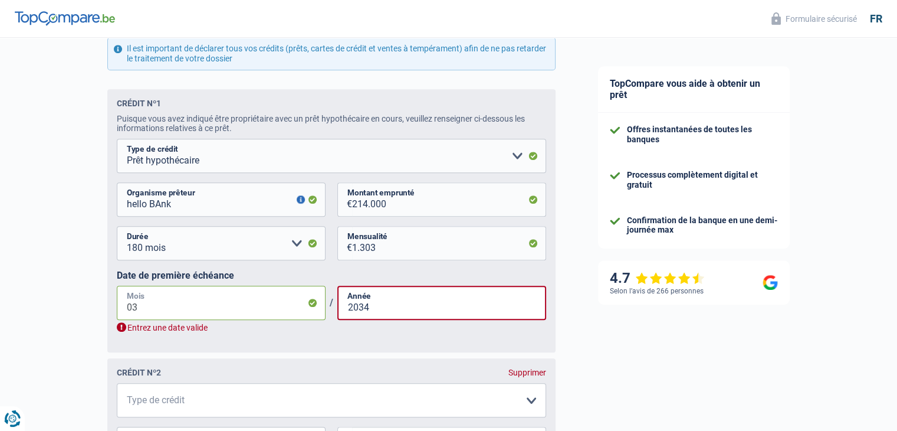
click at [185, 296] on input "03" at bounding box center [221, 303] width 209 height 34
type input "0"
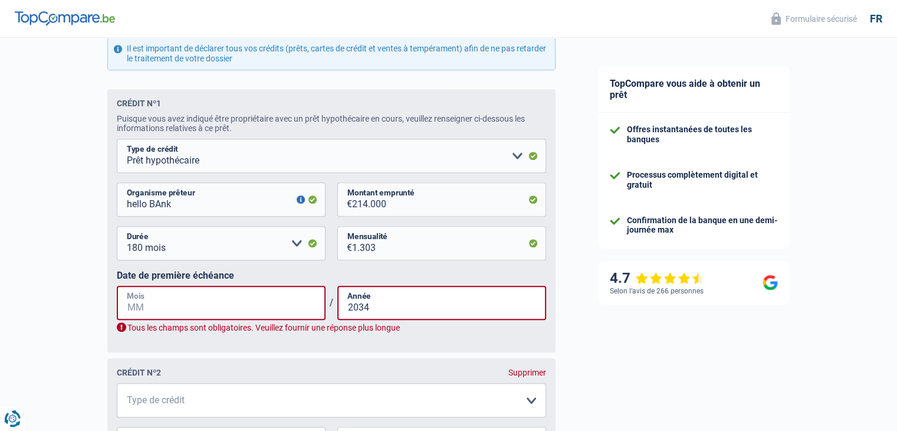
click at [224, 310] on input "Mois" at bounding box center [221, 303] width 209 height 34
click at [376, 307] on input "2034" at bounding box center [441, 303] width 209 height 34
type input "2"
click at [224, 301] on input "Mois" at bounding box center [221, 303] width 209 height 34
type input "07"
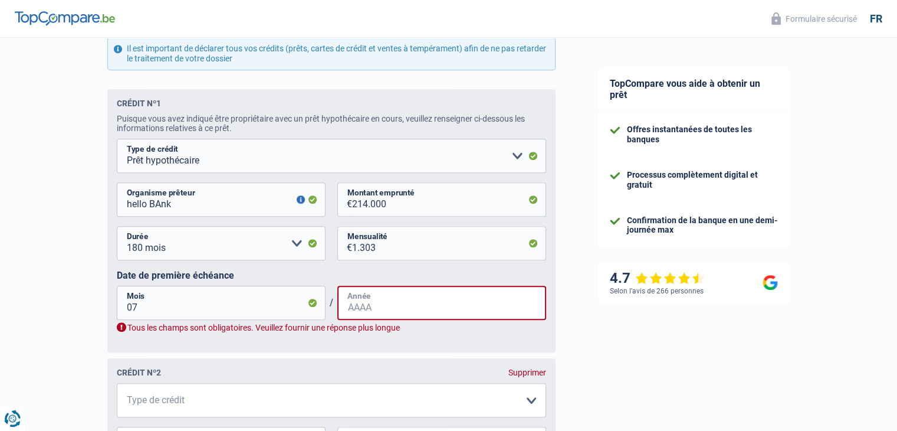
click at [392, 313] on input "Année" at bounding box center [441, 303] width 209 height 34
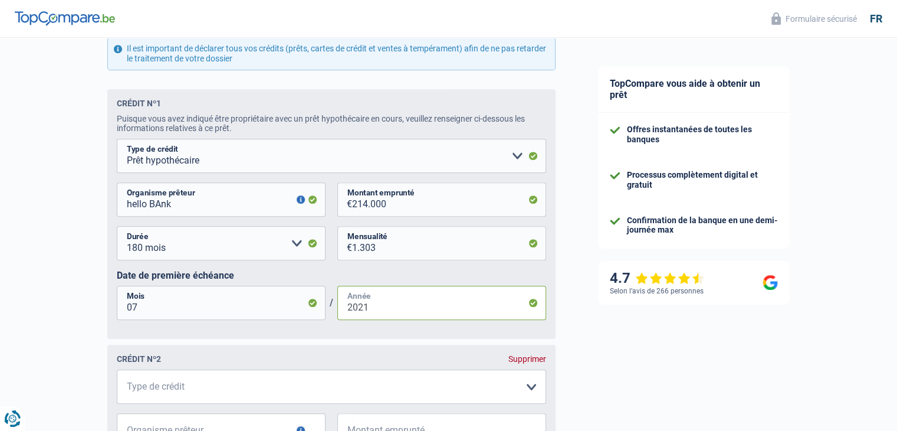
type input "2021"
click at [399, 346] on div "Crédit nº1 Puisque vous avez indiqué être propriétaire avec un prêt hypothécair…" at bounding box center [331, 329] width 448 height 480
click at [378, 307] on input "2021" at bounding box center [441, 303] width 209 height 34
click at [366, 208] on input "214.000" at bounding box center [449, 199] width 194 height 34
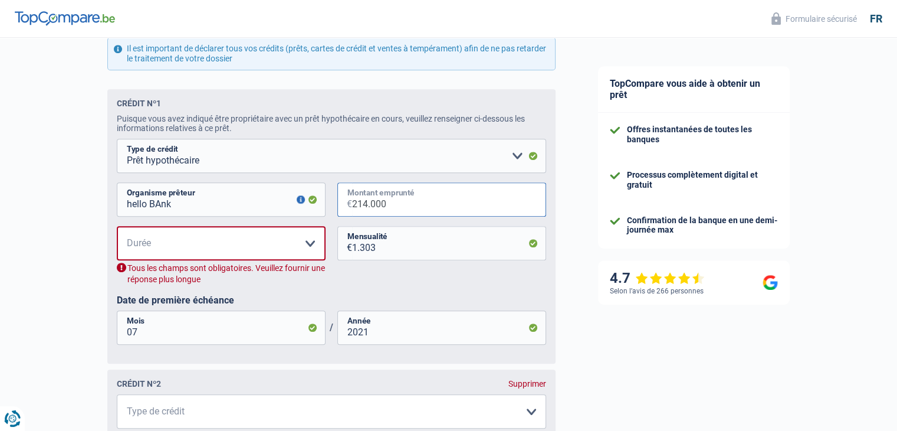
type input "21.000"
select select
type input "193.000"
click at [285, 242] on select "120 mois 180 mois 240 mois 300 mois 360 mois 420 mois Veuillez sélectionner une…" at bounding box center [221, 243] width 209 height 34
click at [228, 250] on select "120 mois 180 mois 240 mois 300 mois 360 mois 420 mois Veuillez sélectionner une…" at bounding box center [221, 243] width 209 height 34
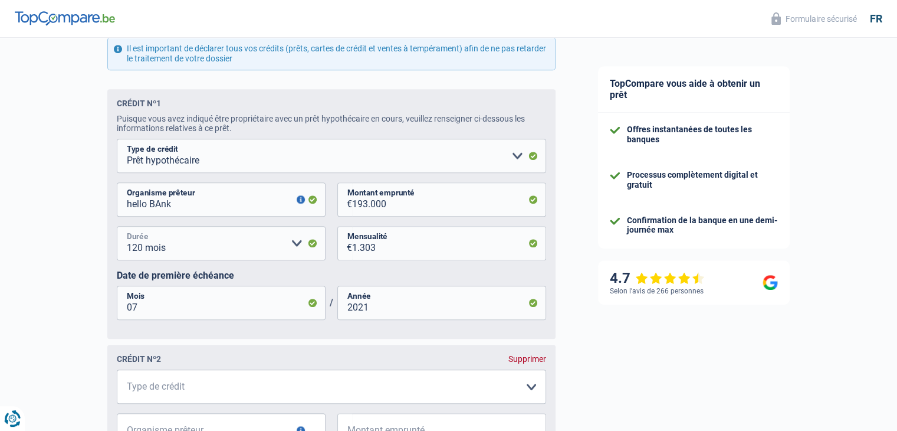
click at [228, 250] on select "120 mois 180 mois 240 mois 300 mois 360 mois 420 mois Veuillez sélectionner une…" at bounding box center [221, 243] width 209 height 34
select select "180"
click at [117, 229] on select "120 mois 180 mois 240 mois 300 mois 360 mois 420 mois Veuillez sélectionner une…" at bounding box center [221, 243] width 209 height 34
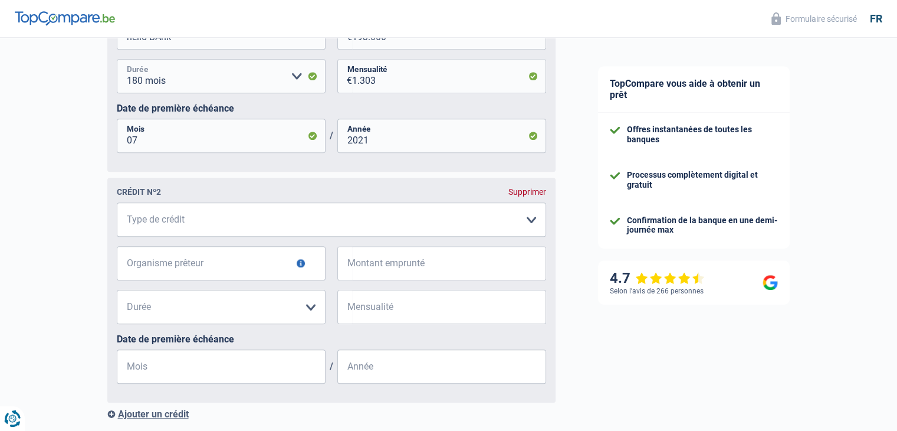
scroll to position [795, 0]
click at [519, 227] on select "Carte ou ouverture de crédit Prêt hypothécaire Vente à tempérament Prêt à tempé…" at bounding box center [331, 219] width 429 height 34
select select "renovationLoan"
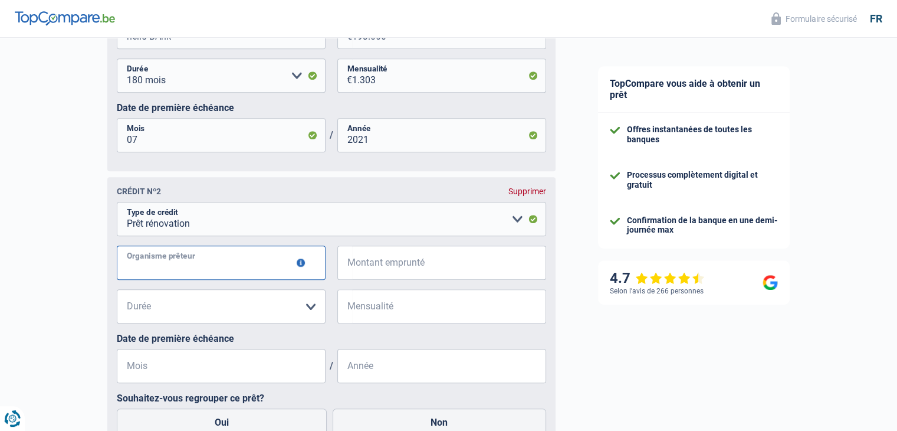
click at [281, 269] on input "Organisme prêteur" at bounding box center [221, 262] width 209 height 34
type input "l"
type input "belfius"
type input "15.000"
click at [247, 310] on select "12 mois 18 mois 24 mois 30 mois 36 mois 42 mois 48 mois 60 mois Veuillez sélect…" at bounding box center [221, 306] width 209 height 34
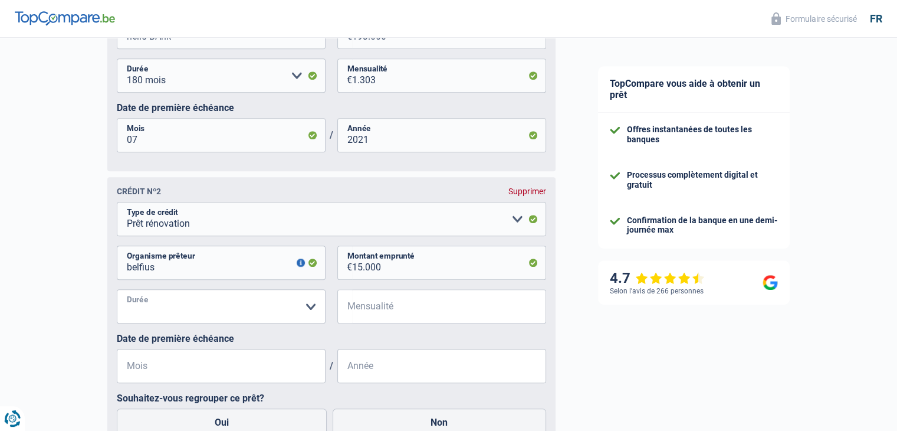
select select "60"
click at [117, 293] on select "12 mois 18 mois 24 mois 30 mois 36 mois 42 mois 48 mois 60 mois Veuillez sélect…" at bounding box center [221, 306] width 209 height 34
click at [382, 323] on input "Mensualité" at bounding box center [449, 306] width 194 height 34
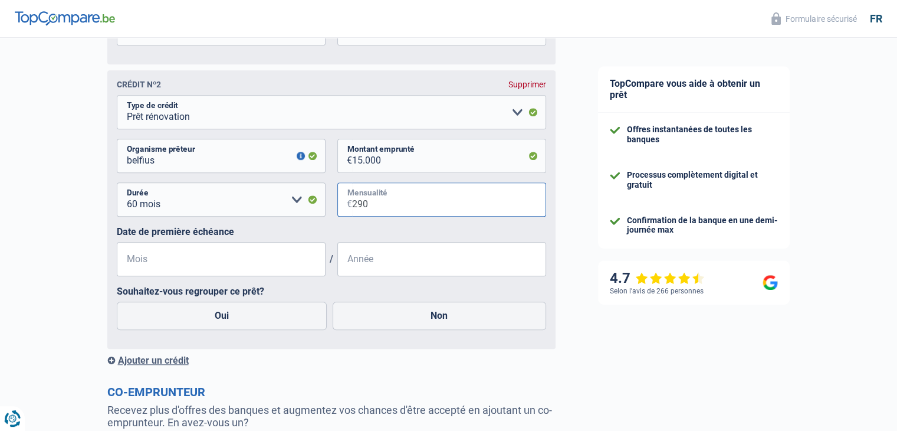
scroll to position [903, 0]
type input "290"
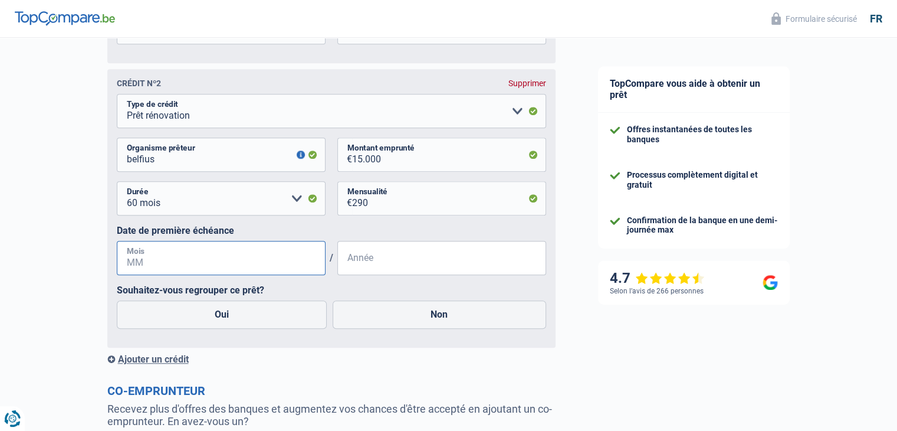
click at [270, 264] on input "Mois" at bounding box center [221, 258] width 209 height 34
type input "02"
type input "2023"
click at [304, 296] on label "Souhaitez-vous regrouper ce prêt?" at bounding box center [331, 289] width 429 height 11
click at [393, 362] on div "Ajouter un crédit" at bounding box center [331, 358] width 448 height 11
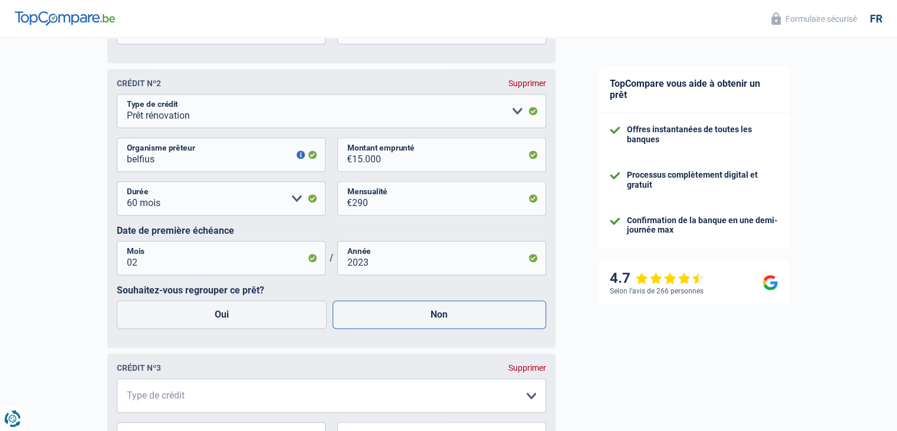
drag, startPoint x: 414, startPoint y: 333, endPoint x: 420, endPoint y: 323, distance: 11.6
click at [420, 323] on div "Oui Non" at bounding box center [331, 314] width 435 height 34
click at [420, 323] on label "Non" at bounding box center [440, 314] width 214 height 28
click at [420, 323] on input "Non" at bounding box center [440, 314] width 214 height 28
radio input "true"
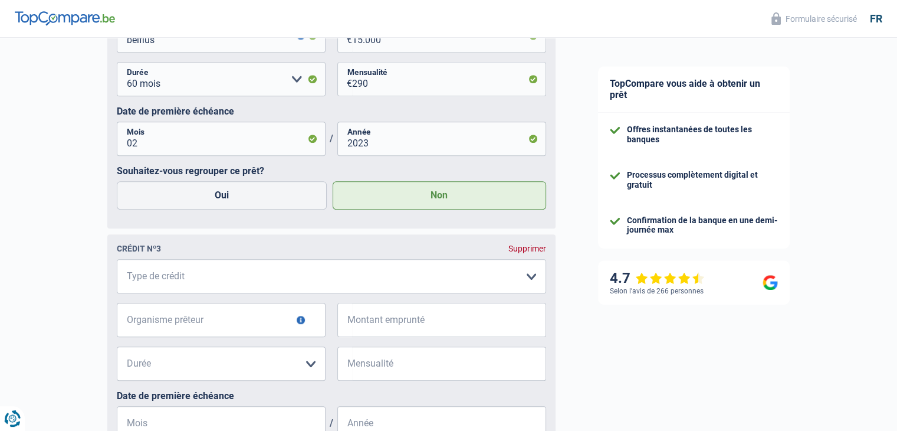
scroll to position [1026, 0]
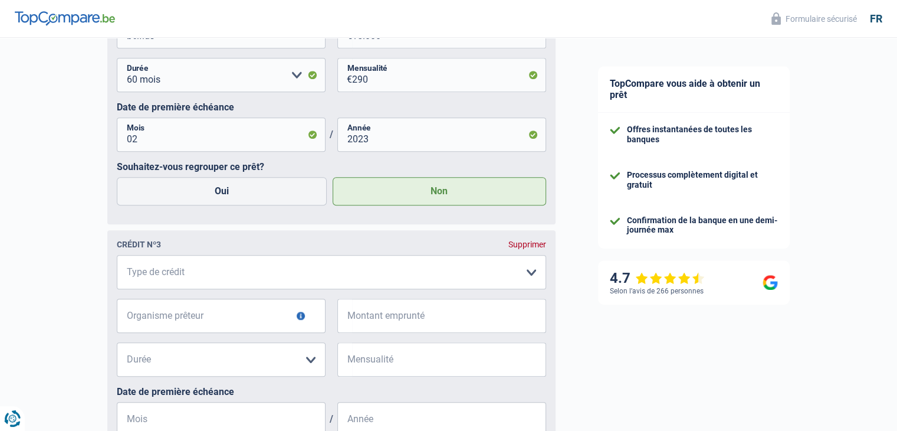
click at [533, 248] on div "Supprimer" at bounding box center [528, 244] width 38 height 9
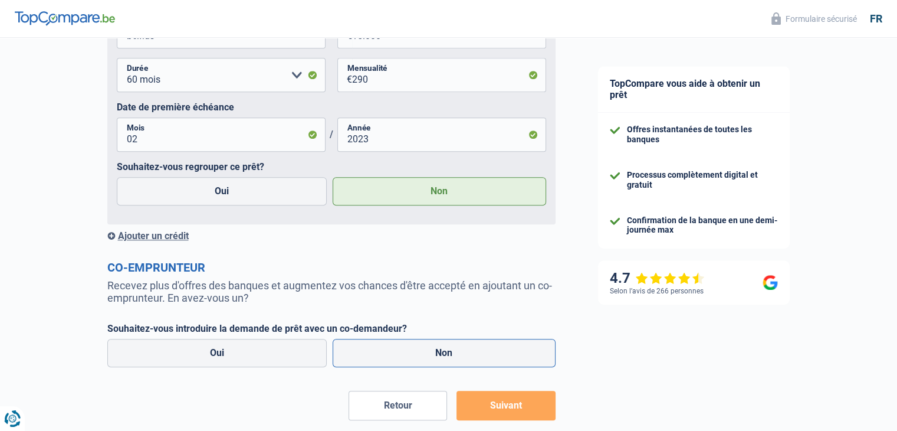
click at [395, 352] on label "Non" at bounding box center [444, 353] width 223 height 28
click at [395, 352] on input "Non" at bounding box center [444, 353] width 223 height 28
radio input "true"
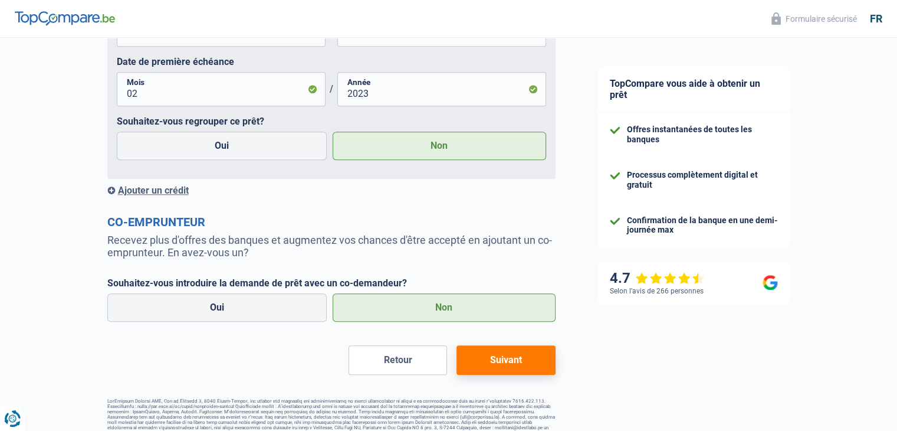
scroll to position [1076, 0]
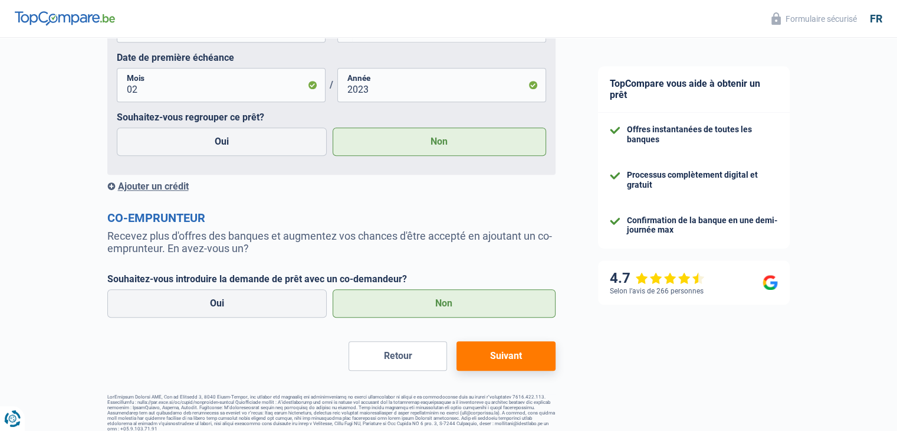
click at [519, 360] on button "Suivant" at bounding box center [506, 355] width 99 height 29
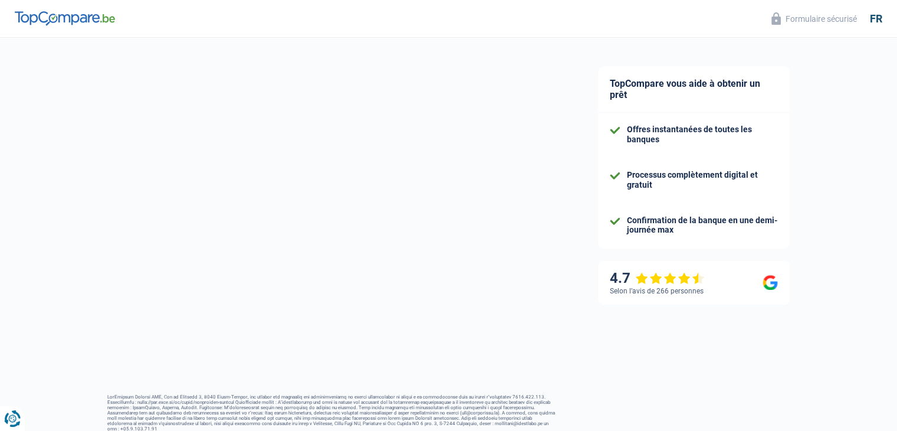
scroll to position [71, 0]
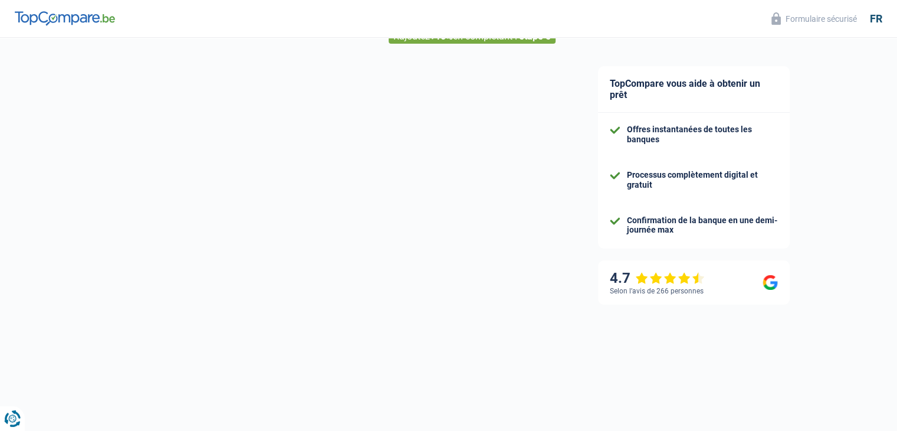
select select "energy"
select select "60"
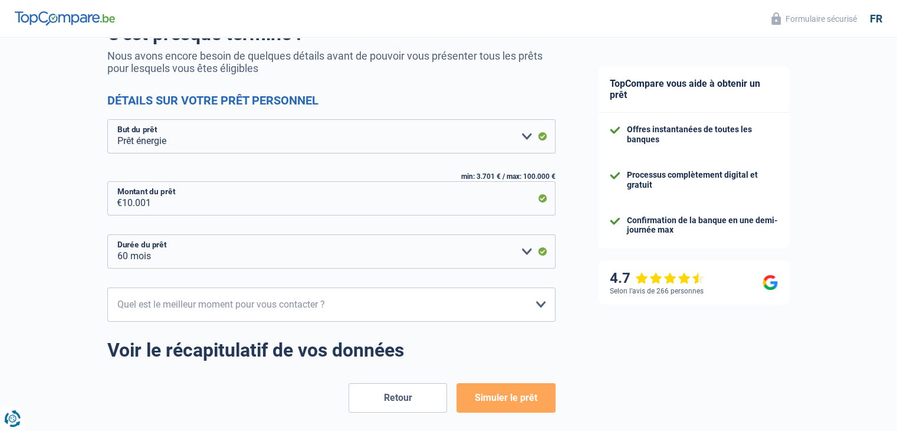
scroll to position [116, 0]
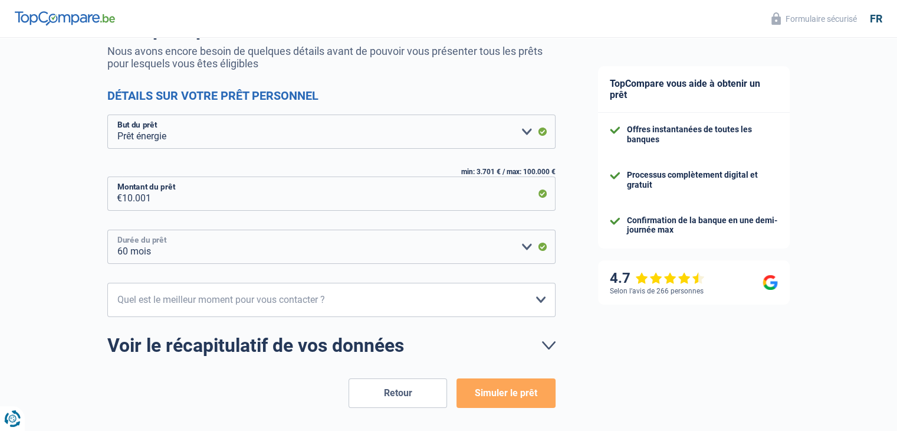
click at [361, 237] on select "12 mois 18 mois 24 mois 30 mois 36 mois 42 mois 48 mois 60 mois Veuillez sélect…" at bounding box center [331, 246] width 448 height 34
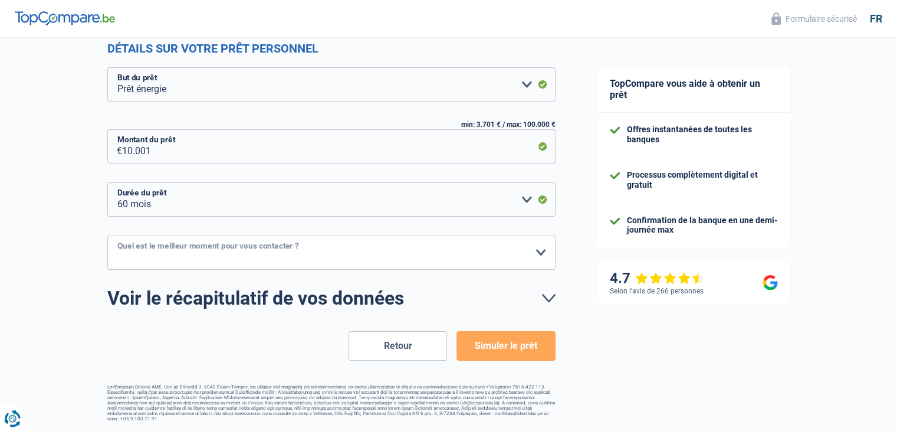
click at [362, 254] on select "10h-12h 12h-14h 14h-16h 16h-18h Veuillez sélectionner une option" at bounding box center [331, 252] width 448 height 34
select select "14-16"
click at [107, 235] on select "10h-12h 12h-14h 14h-16h 16h-18h Veuillez sélectionner une option" at bounding box center [331, 252] width 448 height 34
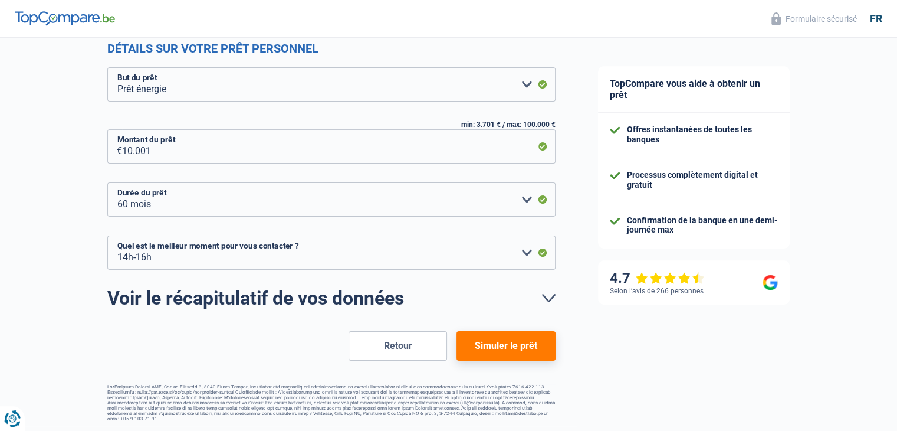
click at [514, 346] on button "Simuler le prêt" at bounding box center [506, 345] width 99 height 29
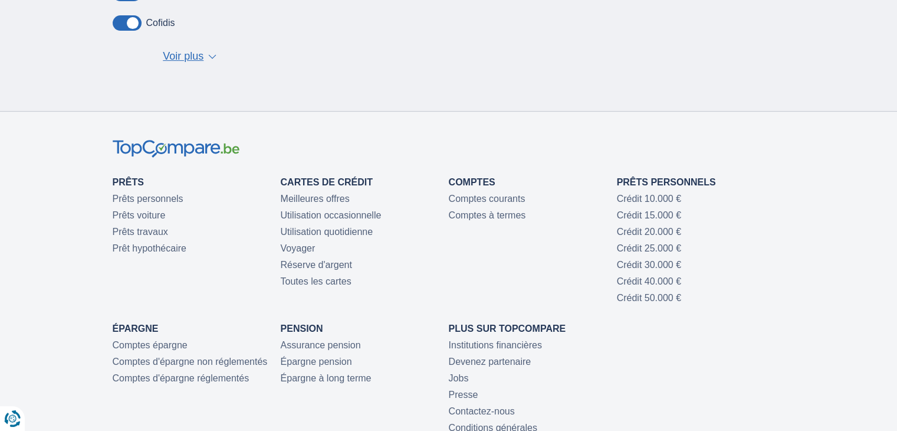
scroll to position [499, 0]
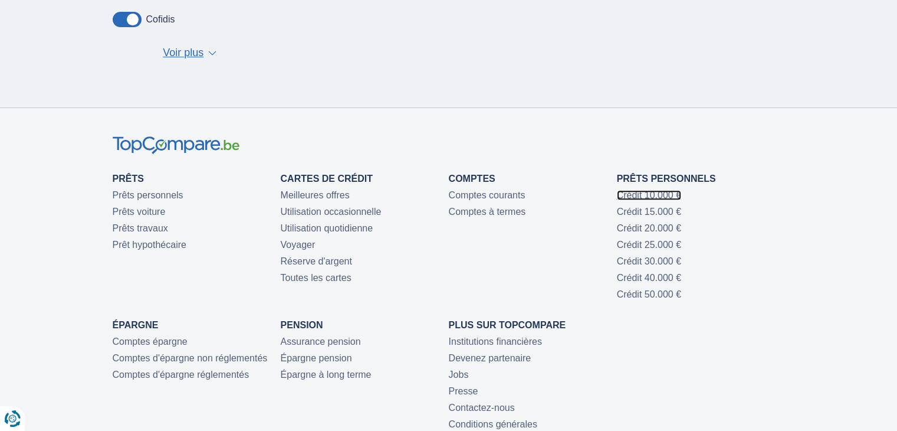
click at [644, 195] on link "Crédit 10.000 €" at bounding box center [649, 195] width 64 height 10
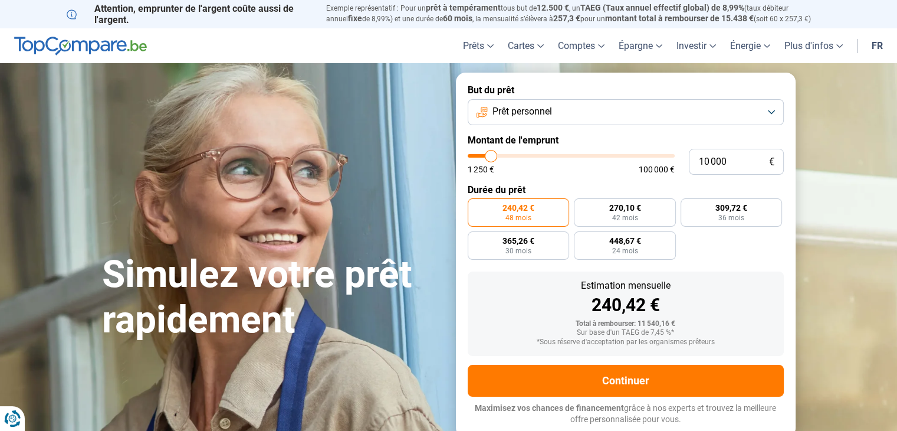
click at [814, 340] on section "Simulez votre prêt rapidement Simulez votre prêt rapidement But du prêt Prêt pe…" at bounding box center [448, 254] width 897 height 383
